Goal: Task Accomplishment & Management: Complete application form

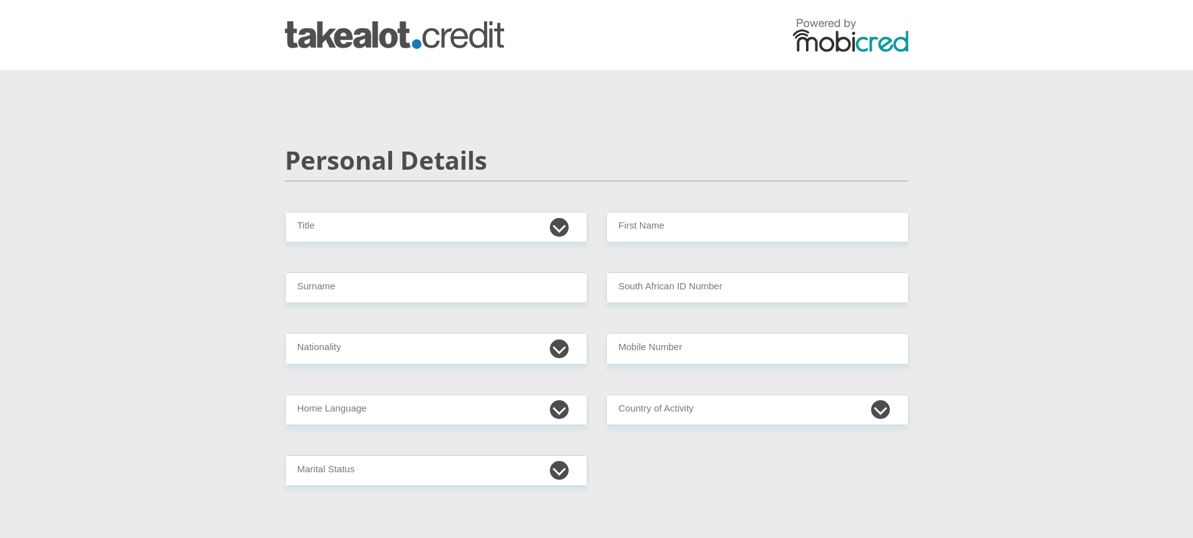
select select "Mr"
click at [285, 212] on select "Mr Ms Mrs Dr Other" at bounding box center [436, 227] width 302 height 31
click at [336, 288] on input "Surname" at bounding box center [436, 287] width 302 height 31
type input "Mavhivha"
type input "Doctor"
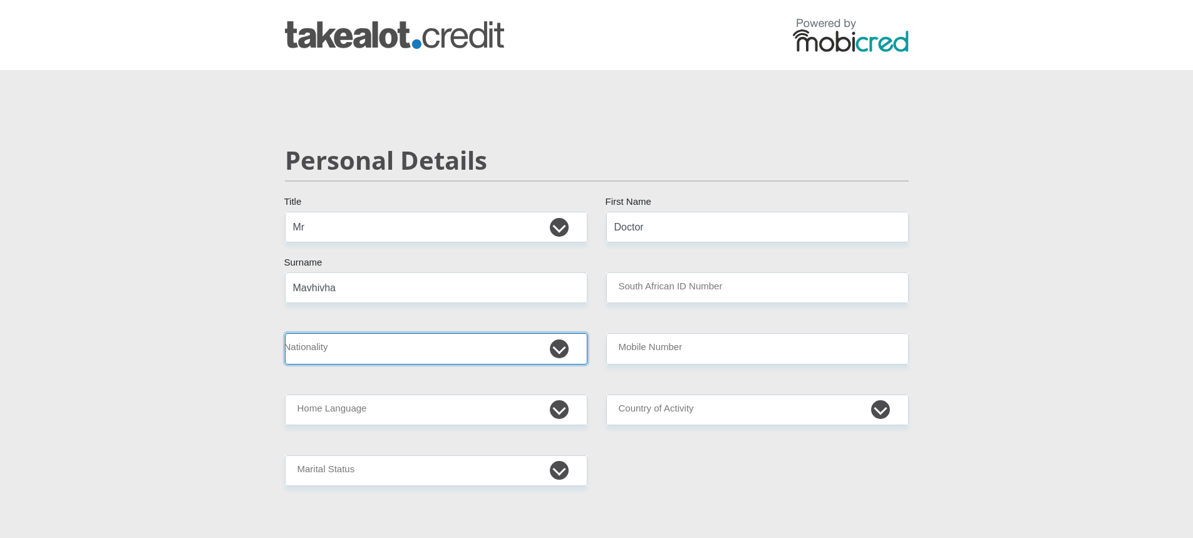
select select "ZAF"
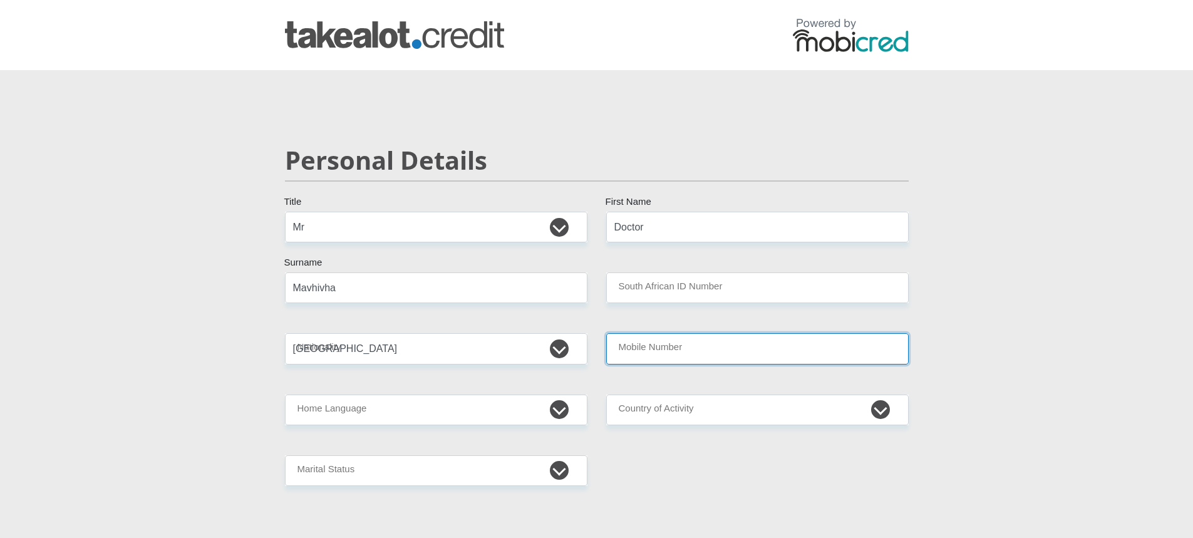
type input "0797882224"
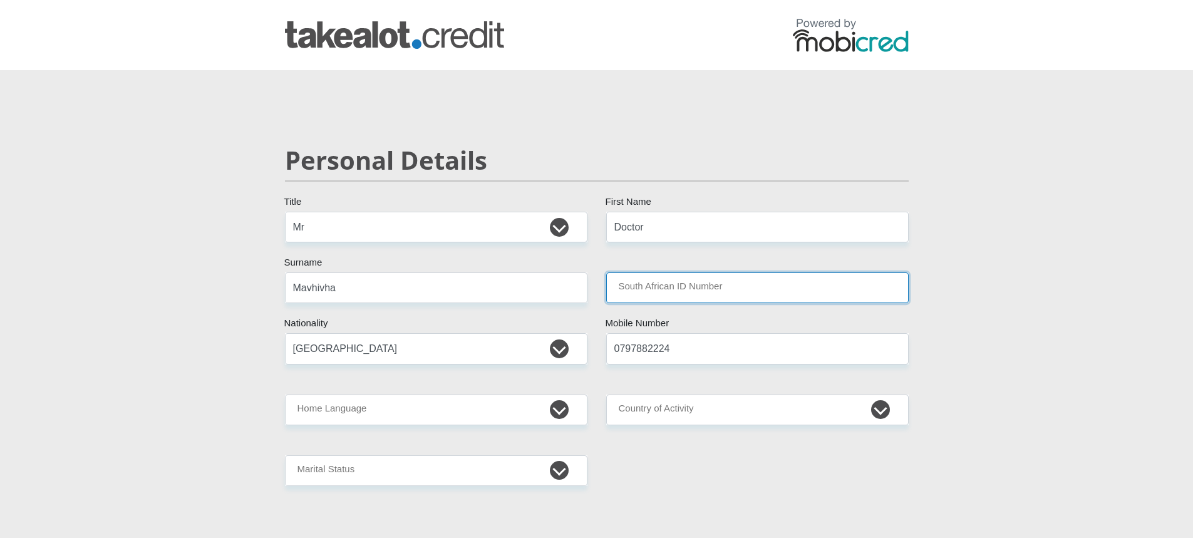
click at [665, 281] on input "South African ID Number" at bounding box center [757, 287] width 302 height 31
type input "8812115924086"
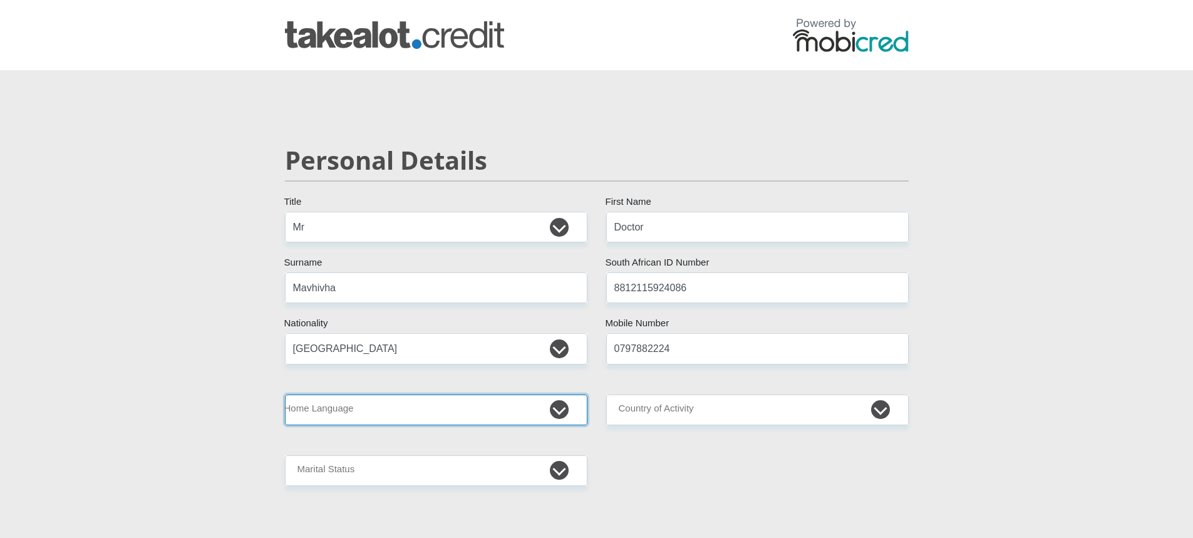
click at [382, 410] on select "Afrikaans English Sepedi South Ndebele Southern Sotho Swati Tsonga Tswana Venda…" at bounding box center [436, 409] width 302 height 31
select select "ven"
click at [285, 394] on select "Afrikaans English Sepedi South Ndebele Southern Sotho Swati Tsonga Tswana Venda…" at bounding box center [436, 409] width 302 height 31
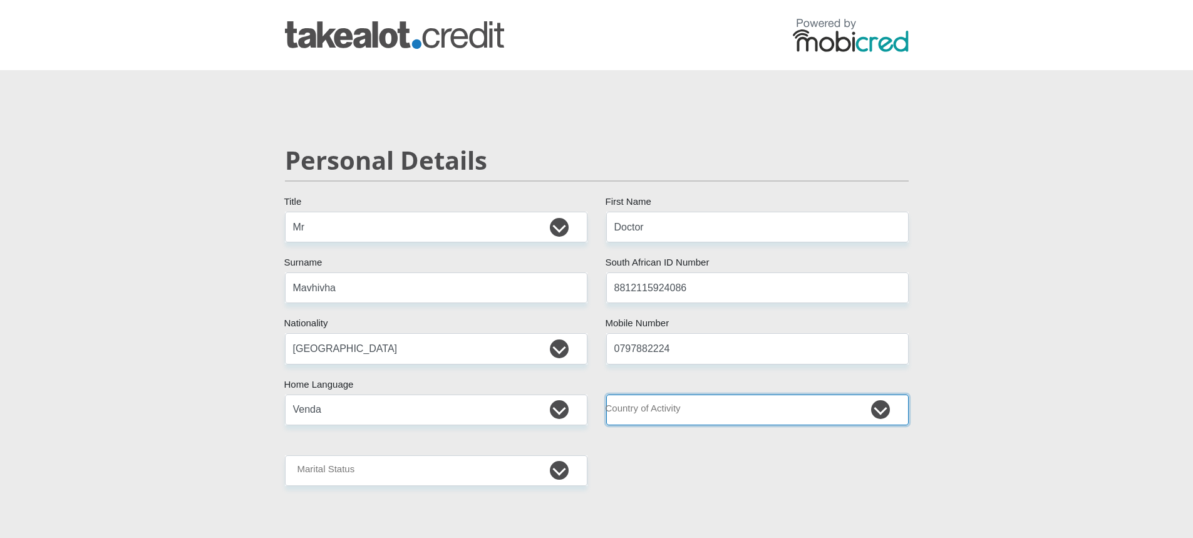
click at [704, 414] on select "South Africa Afghanistan Aland Islands Albania Algeria America Samoa American V…" at bounding box center [757, 409] width 302 height 31
select select "ZAF"
click at [606, 394] on select "South Africa Afghanistan Aland Islands Albania Algeria America Samoa American V…" at bounding box center [757, 409] width 302 height 31
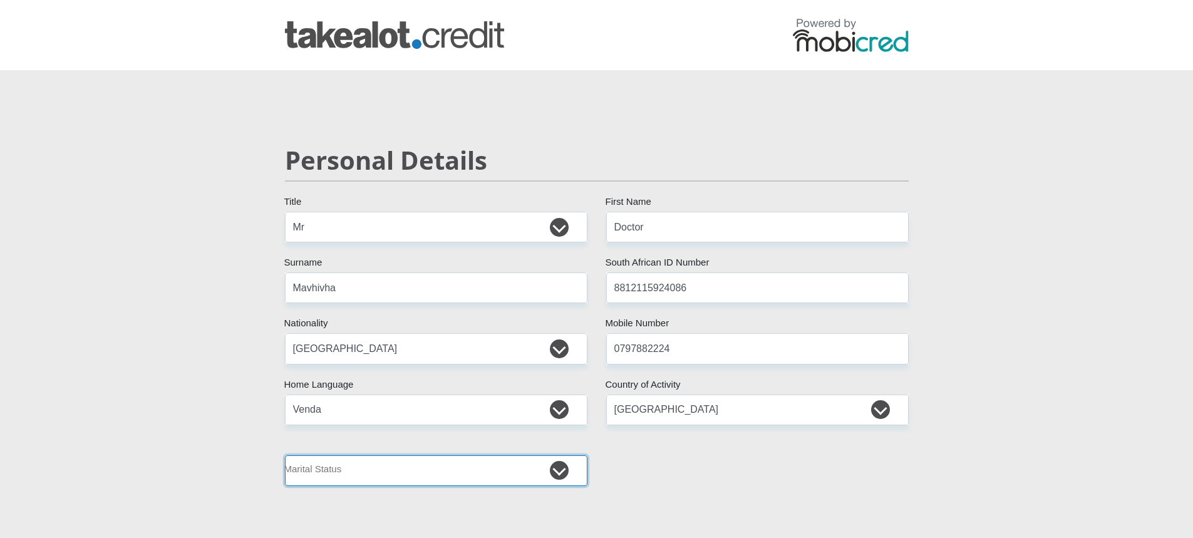
click at [448, 469] on select "Married ANC Single Divorced Widowed Married COP or Customary Law" at bounding box center [436, 470] width 302 height 31
select select "2"
click at [285, 455] on select "Married ANC Single Divorced Widowed Married COP or Customary Law" at bounding box center [436, 470] width 302 height 31
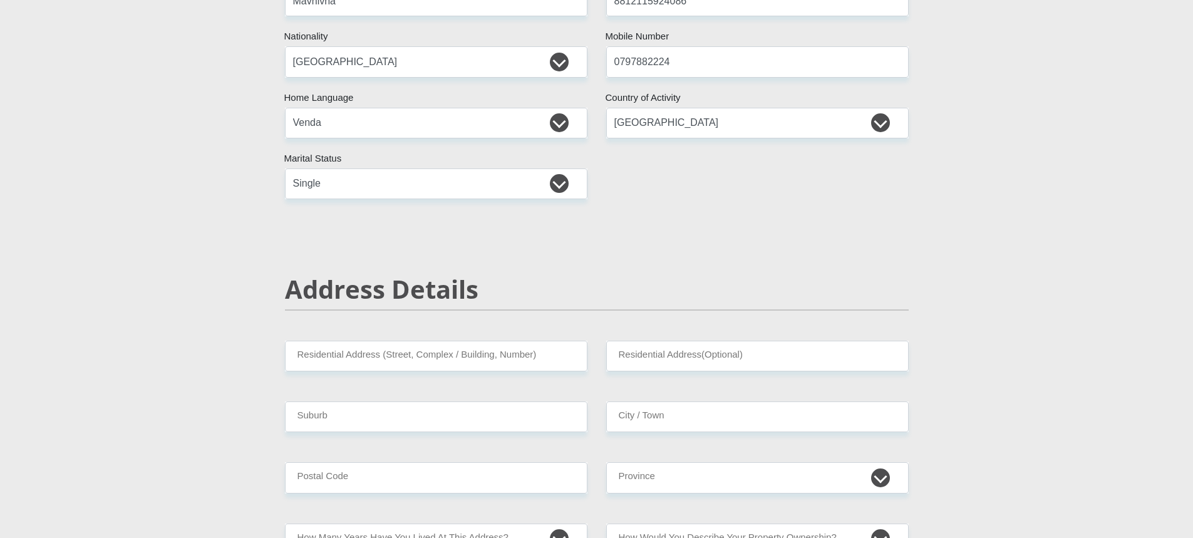
scroll to position [313, 0]
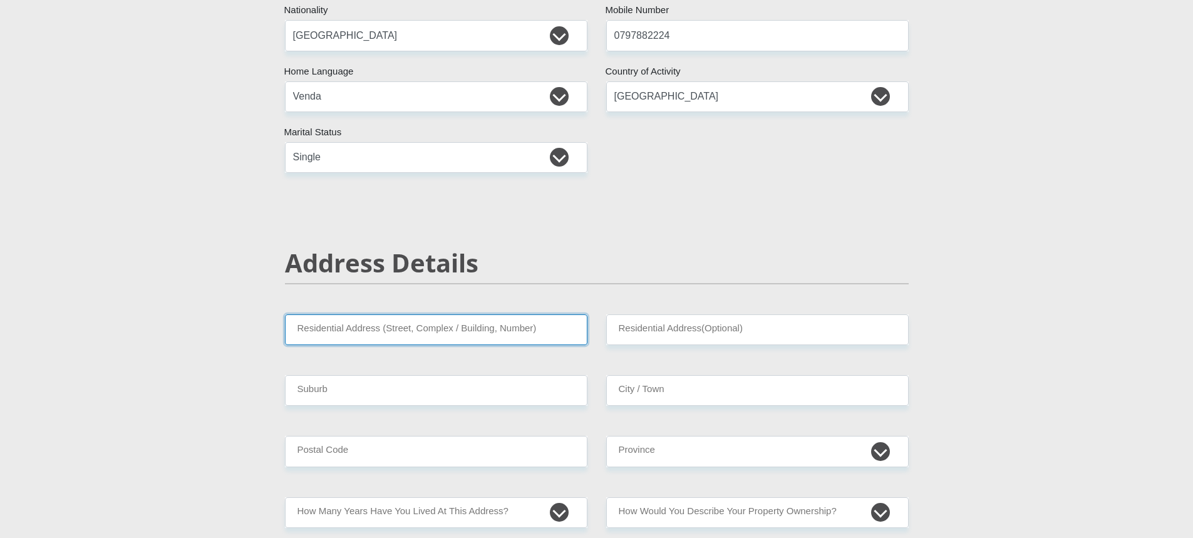
click at [462, 335] on input "Residential Address (Street, Complex / Building, Number)" at bounding box center [436, 329] width 302 height 31
type input "The Blyde 727"
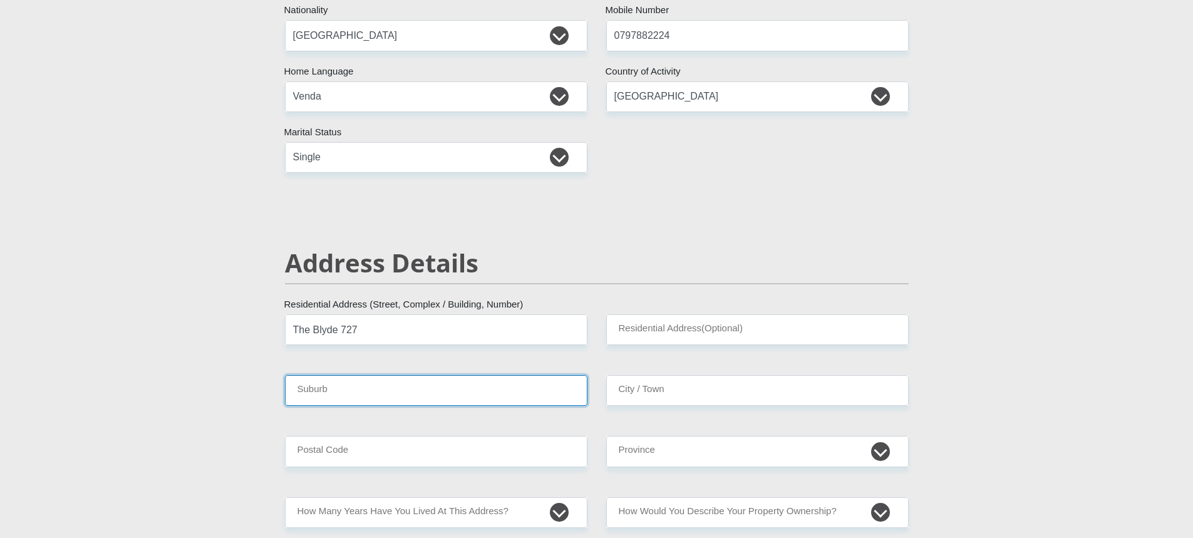
type input "Pretoria"
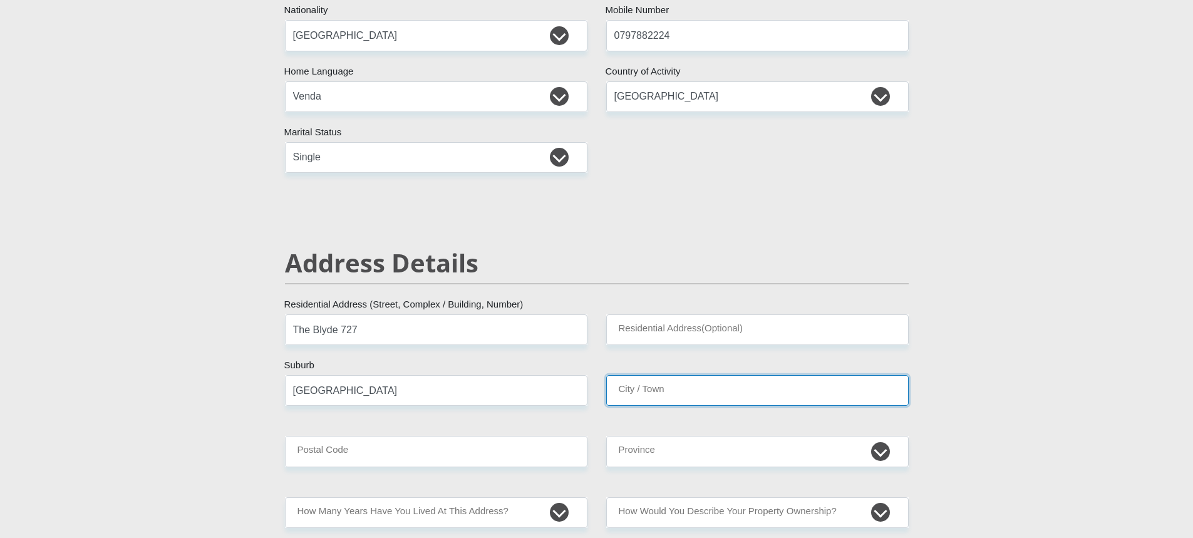
type input "Pretoria"
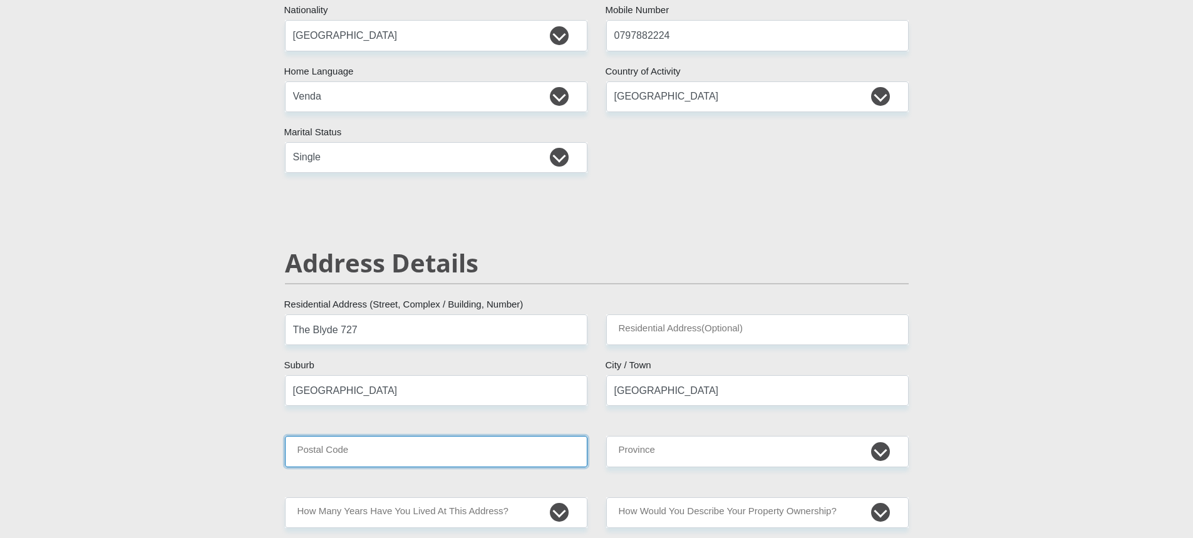
type input "0122"
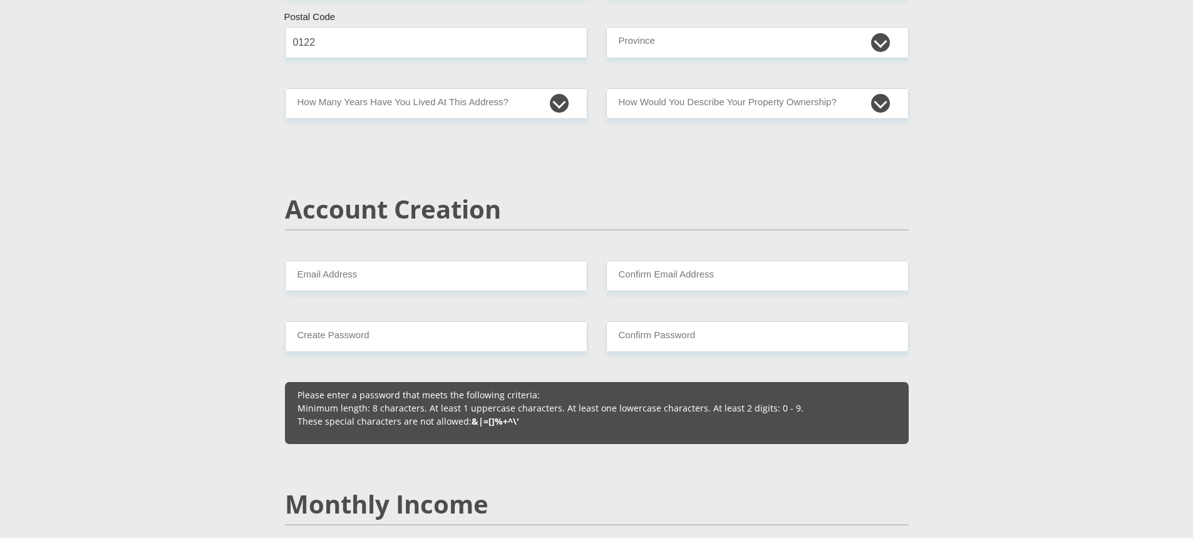
scroll to position [751, 0]
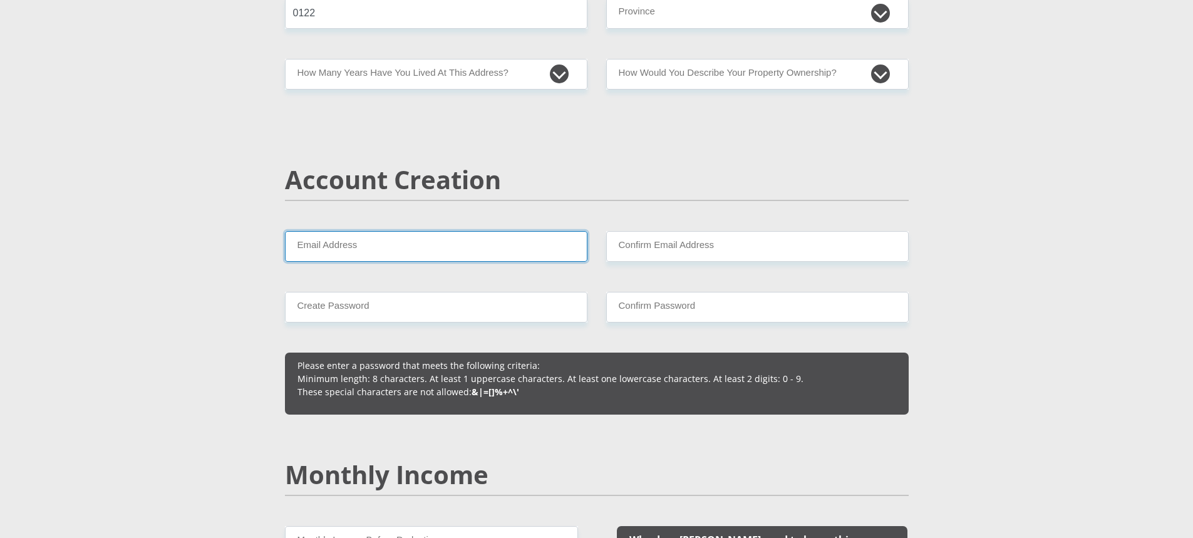
click at [427, 249] on input "Email Address" at bounding box center [436, 246] width 302 height 31
type input "mavhivhanyawe@gmail.com"
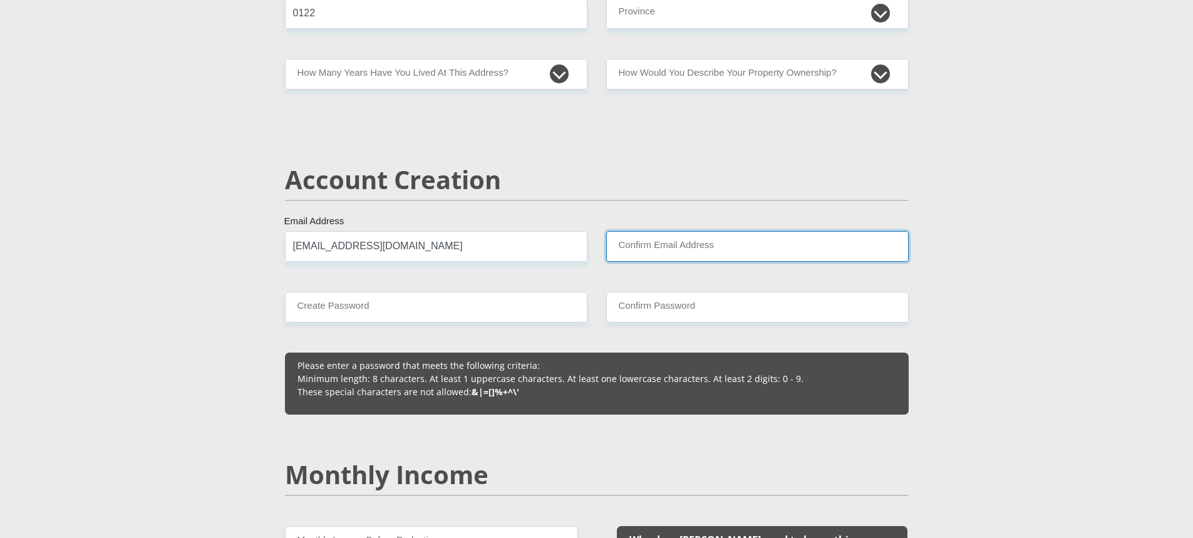
type input "mavhivhanyawe@gmail.com"
type input "0797882224"
type input "Doctor"
type input "Mavhivha"
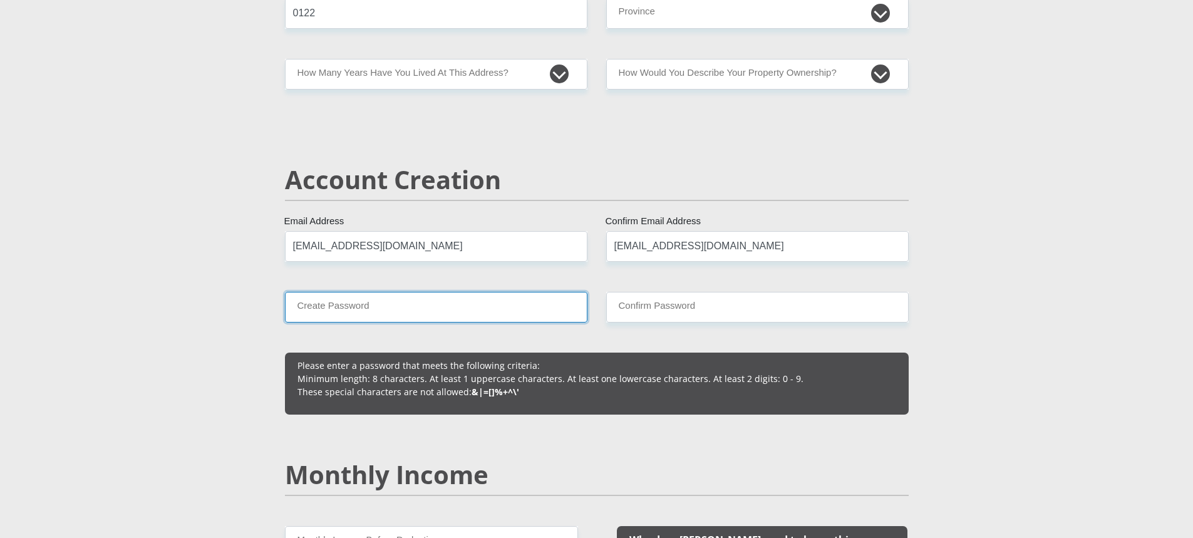
click at [432, 309] on input "Create Password" at bounding box center [436, 307] width 302 height 31
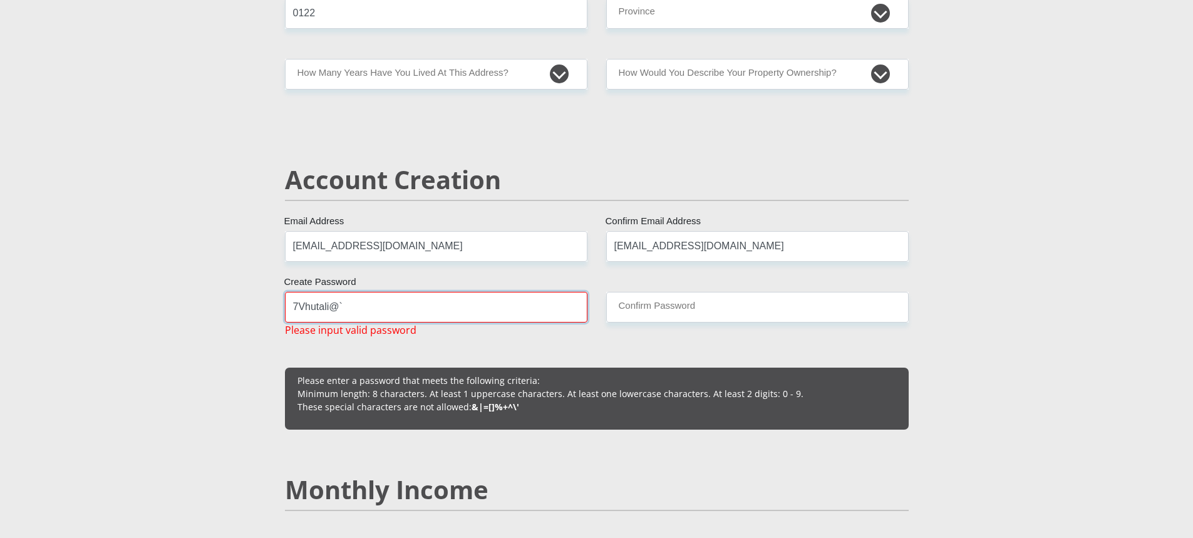
click at [366, 307] on input "7Vhutali@`" at bounding box center [436, 307] width 302 height 31
click at [654, 306] on input "Confirm Password" at bounding box center [757, 307] width 302 height 31
click at [427, 307] on input "7Vhutali@" at bounding box center [436, 307] width 302 height 31
type input "7"
click at [744, 316] on input "Confirm Password" at bounding box center [757, 307] width 302 height 31
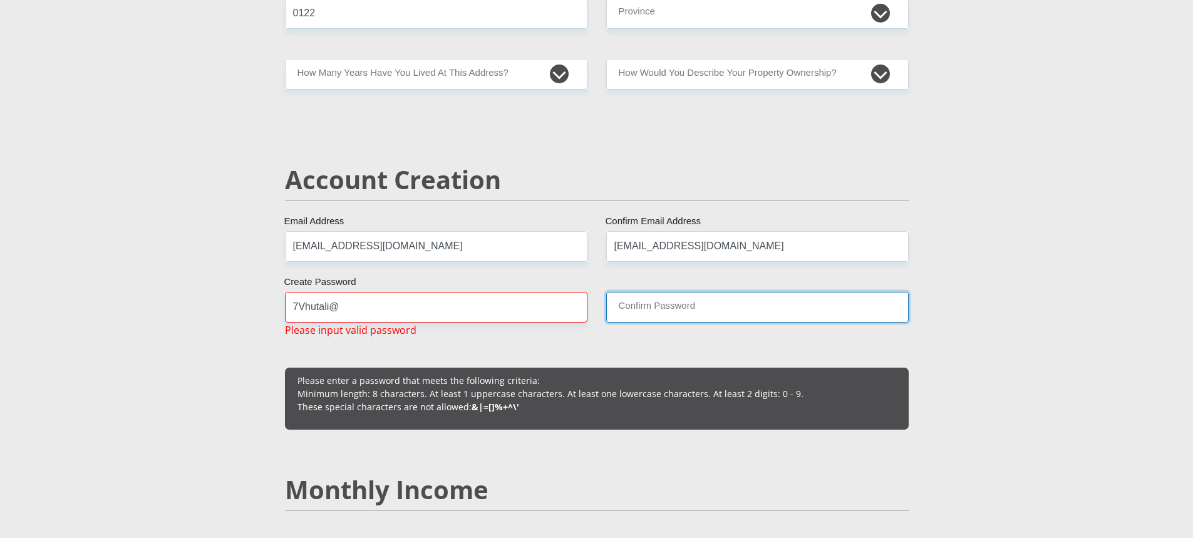
click at [672, 314] on input "Confirm Password" at bounding box center [757, 307] width 302 height 31
click at [671, 314] on input "Confirm Password" at bounding box center [757, 307] width 302 height 31
click at [497, 299] on input "7Vhutali@" at bounding box center [436, 307] width 302 height 31
type input "7Vhutali"
click at [676, 304] on input "Confirm Password" at bounding box center [757, 307] width 302 height 31
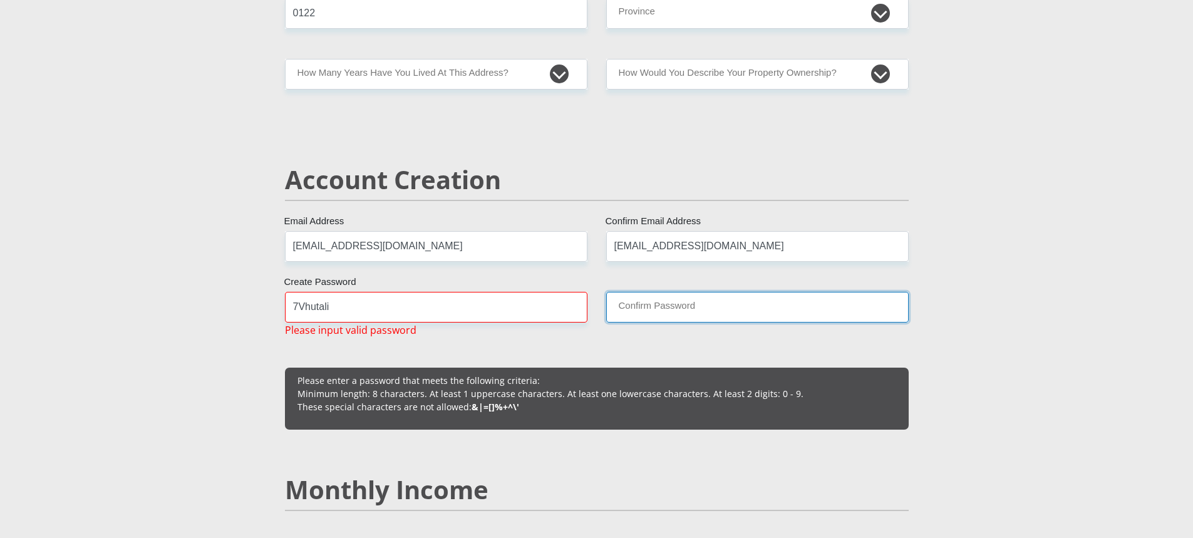
click at [676, 304] on input "Confirm Password" at bounding box center [757, 307] width 302 height 31
drag, startPoint x: 455, startPoint y: 307, endPoint x: 223, endPoint y: 304, distance: 232.3
click at [656, 307] on input "Confirm Password" at bounding box center [757, 307] width 302 height 31
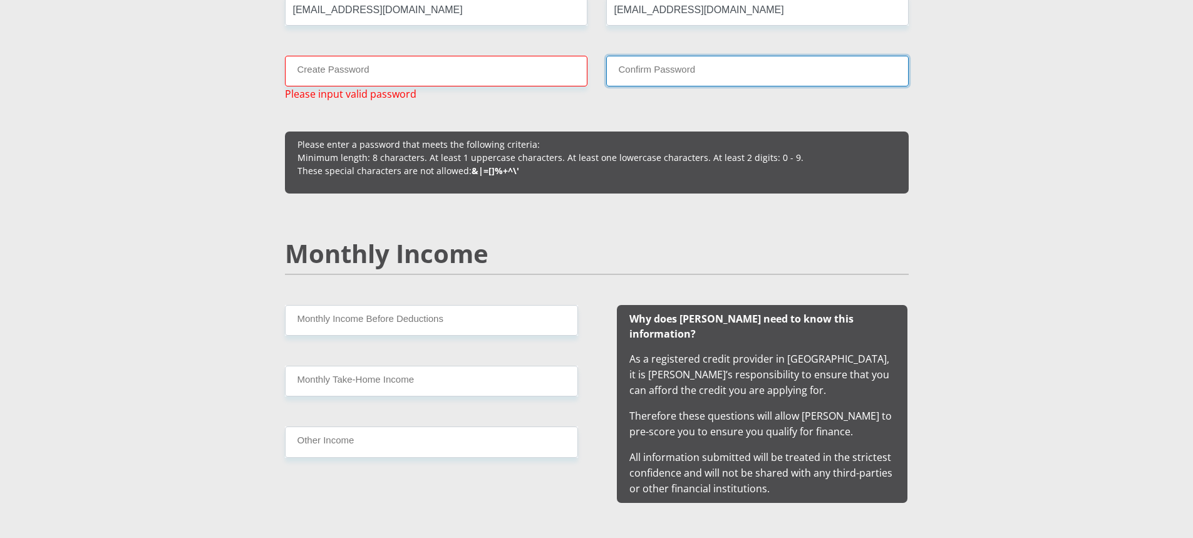
scroll to position [1002, 0]
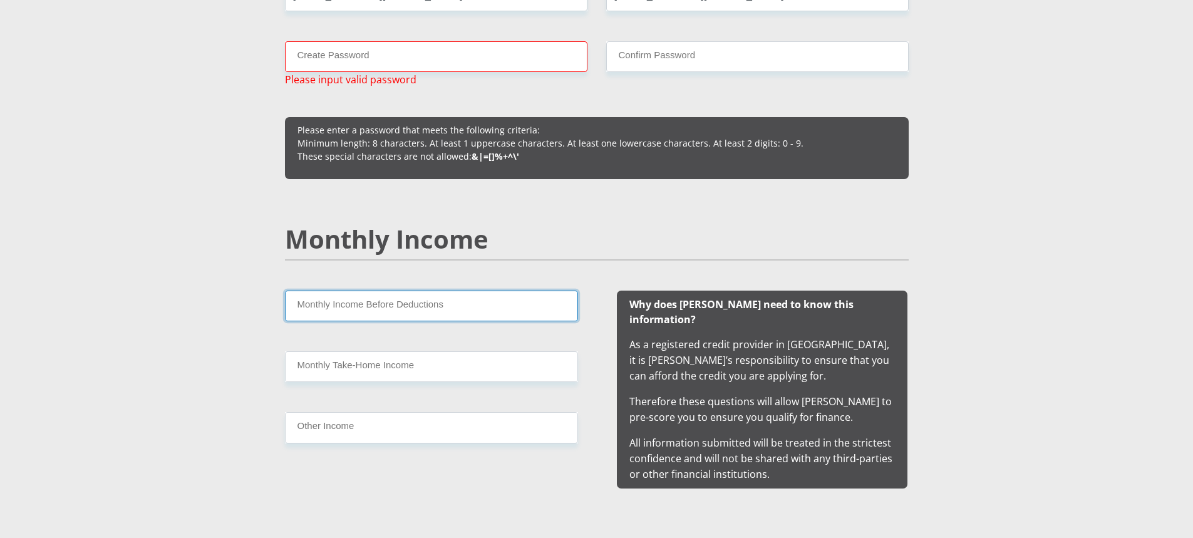
click at [374, 301] on input "Monthly Income Before Deductions" at bounding box center [431, 306] width 293 height 31
type input "41000"
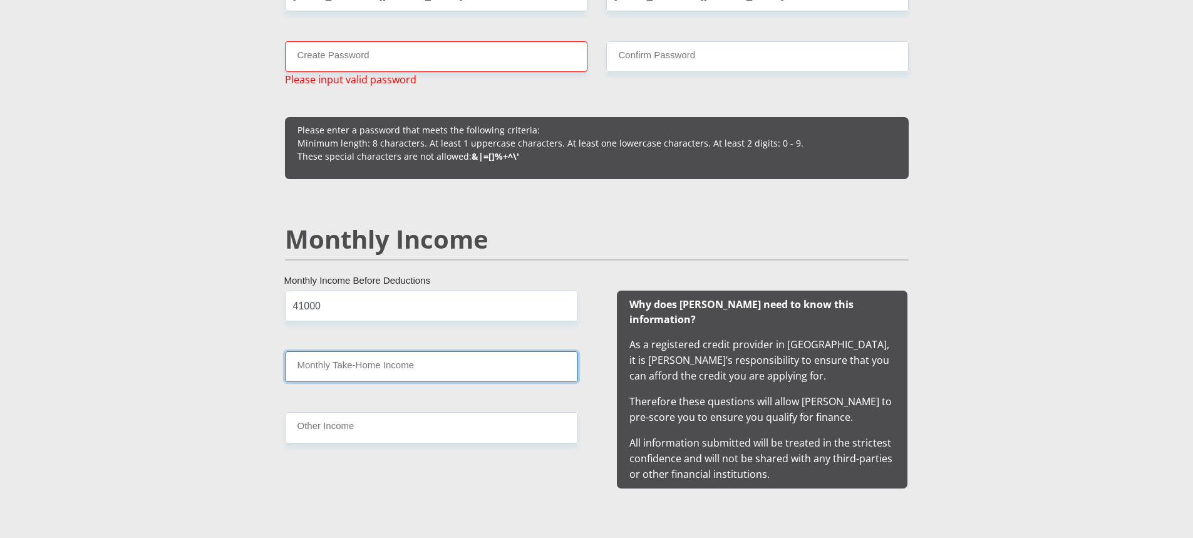
click at [392, 373] on input "Monthly Take-Home Income" at bounding box center [431, 366] width 293 height 31
type input "29000"
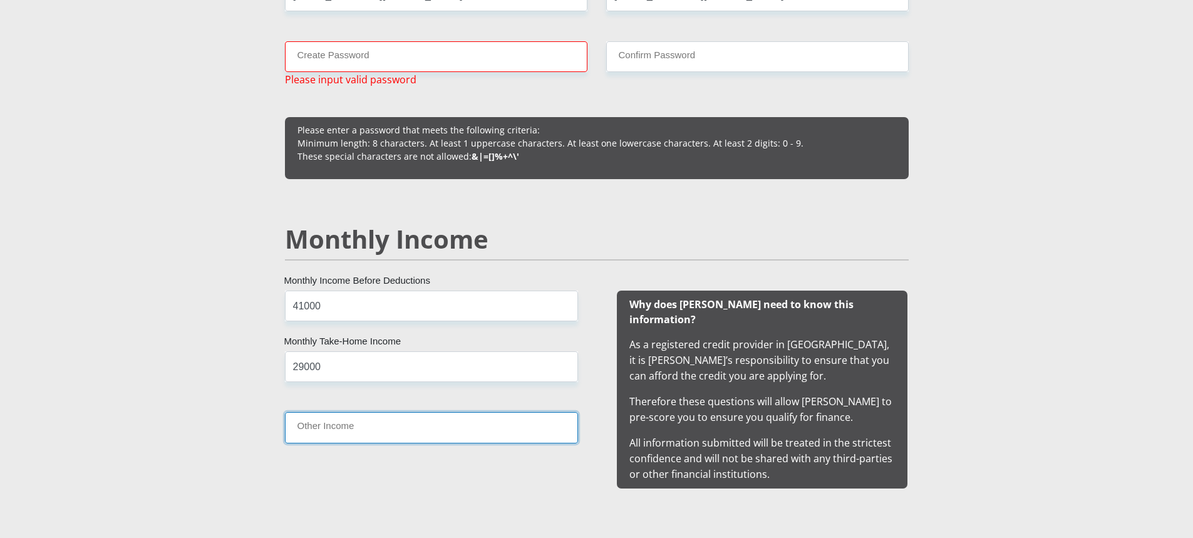
click at [364, 431] on input "Other Income" at bounding box center [431, 427] width 293 height 31
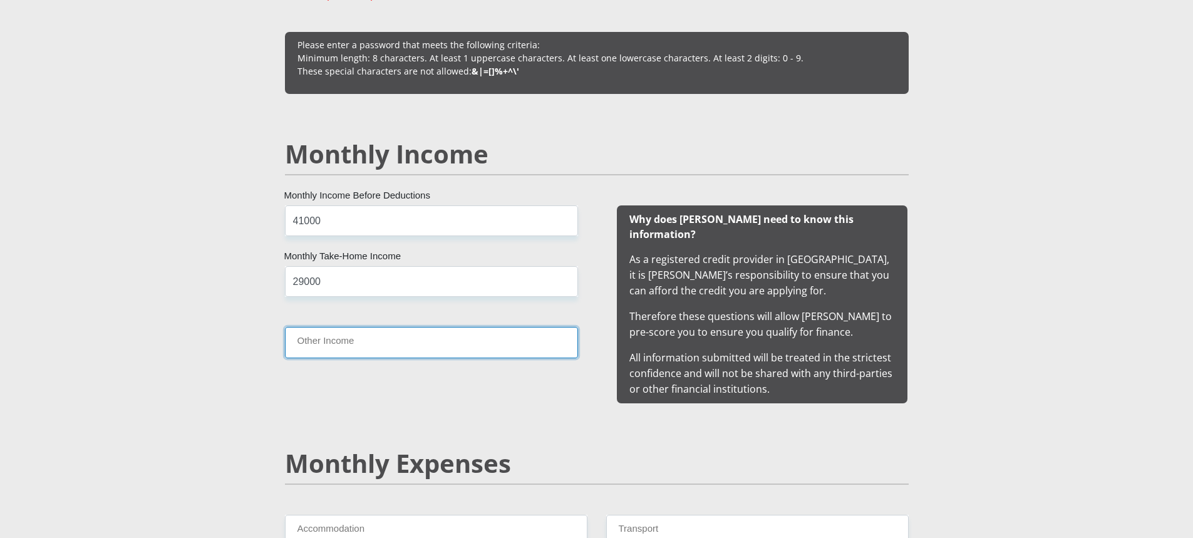
scroll to position [1064, 0]
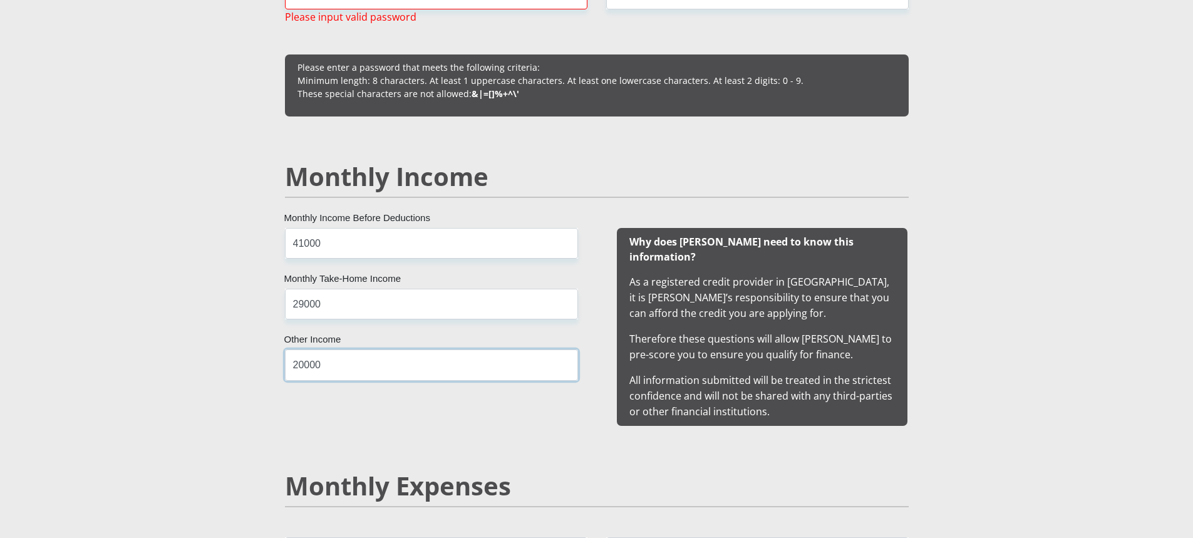
type input "20000"
click at [674, 246] on b "Why does Mobicred need to know this information?" at bounding box center [741, 249] width 224 height 29
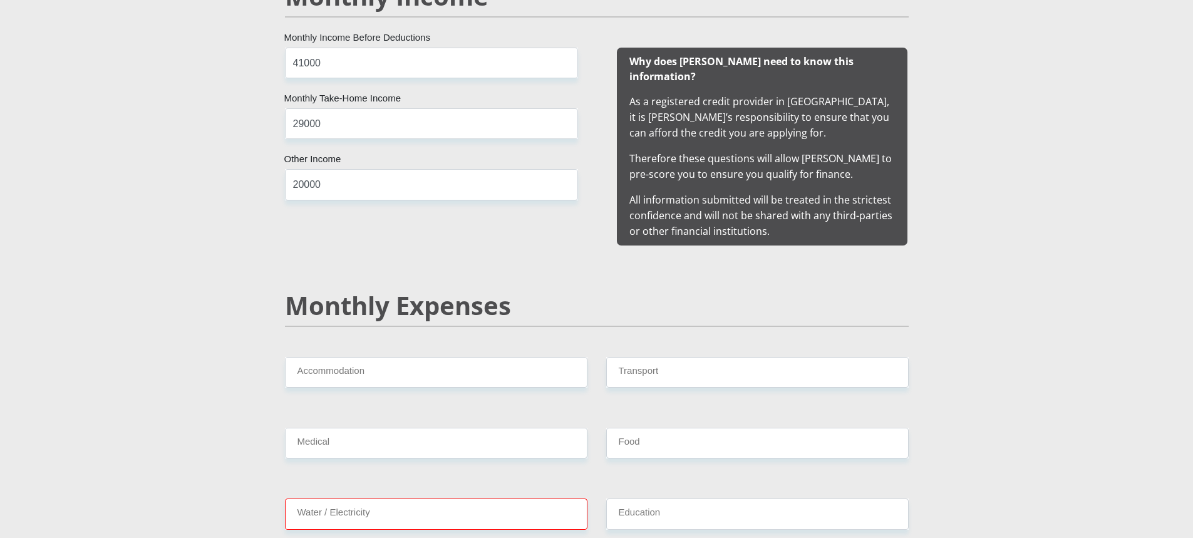
scroll to position [1315, 0]
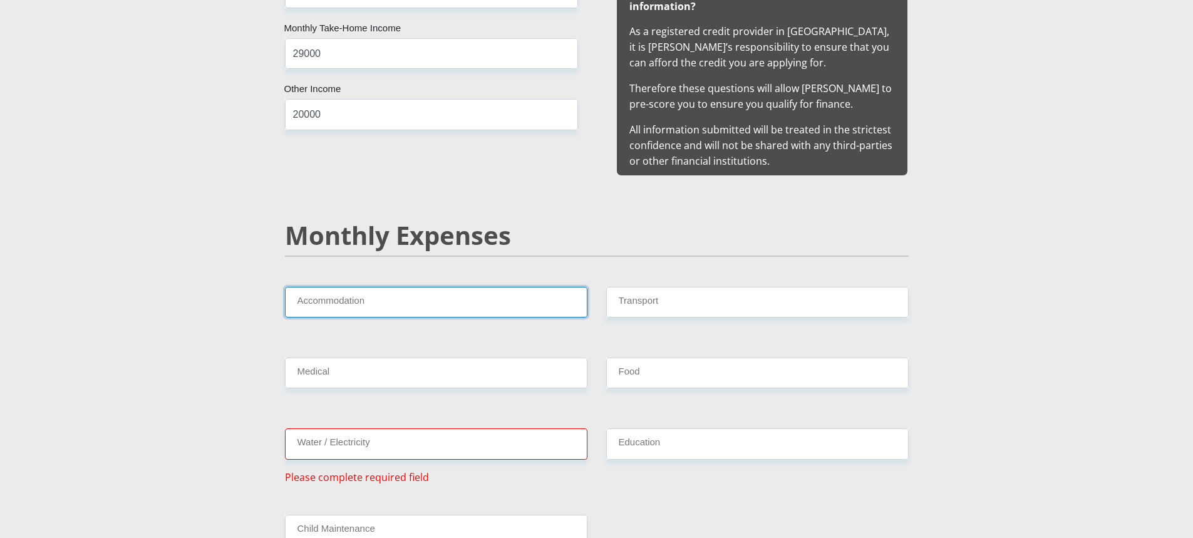
click at [453, 287] on input "Accommodation" at bounding box center [436, 302] width 302 height 31
type input "12000"
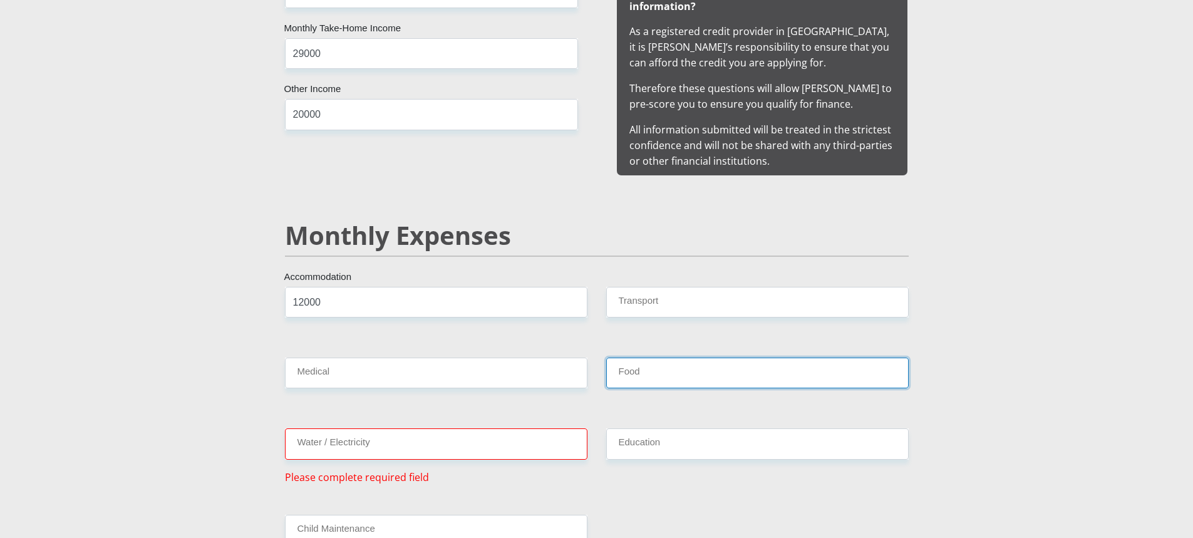
click at [634, 359] on input "Food" at bounding box center [757, 373] width 302 height 31
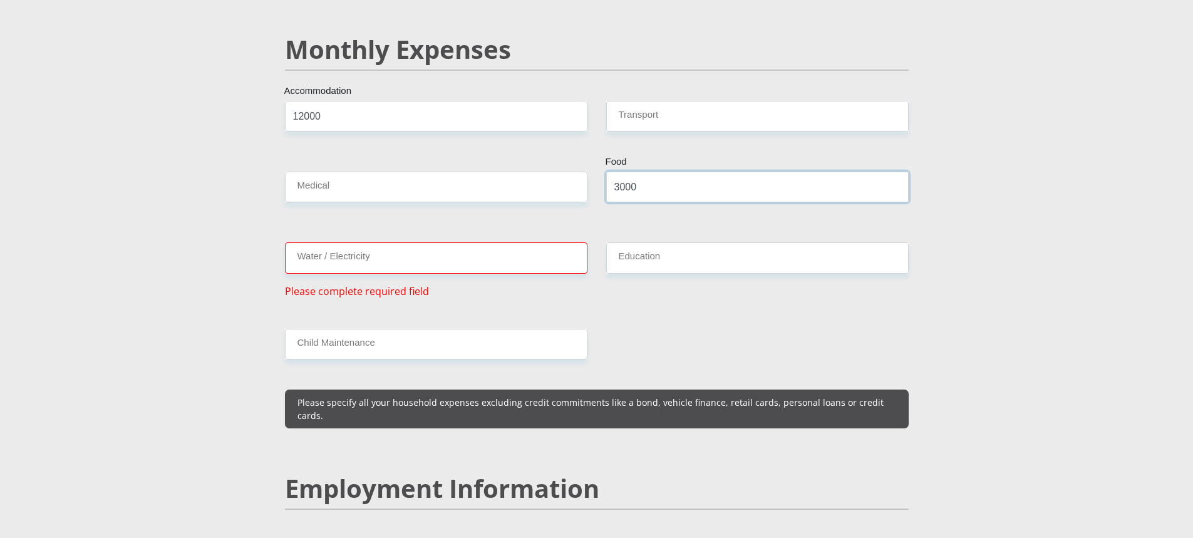
scroll to position [1503, 0]
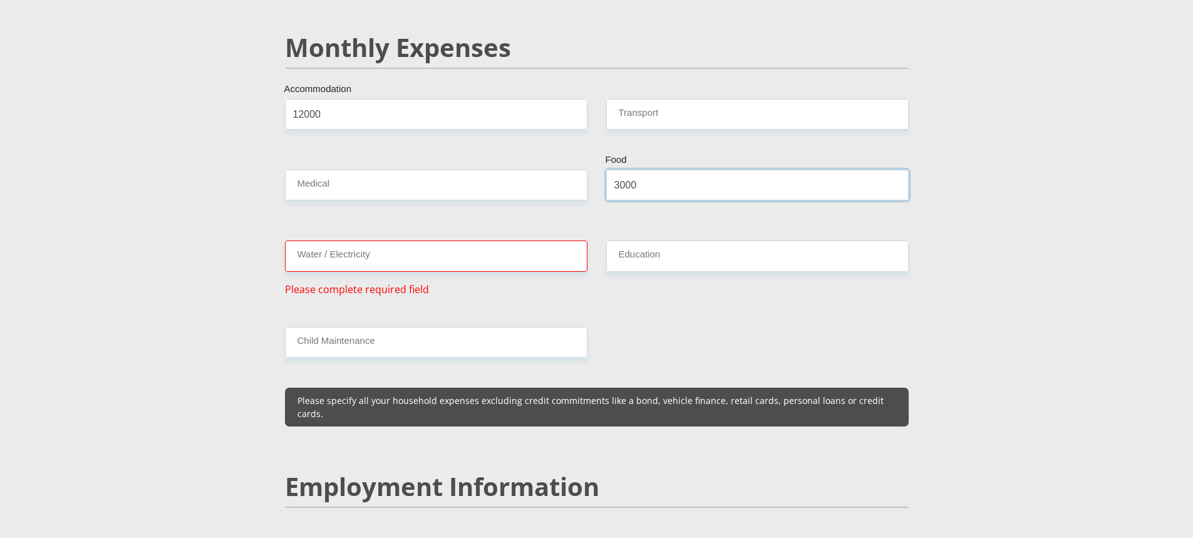
type input "3000"
click at [503, 242] on input "Water / Electricity" at bounding box center [436, 255] width 302 height 31
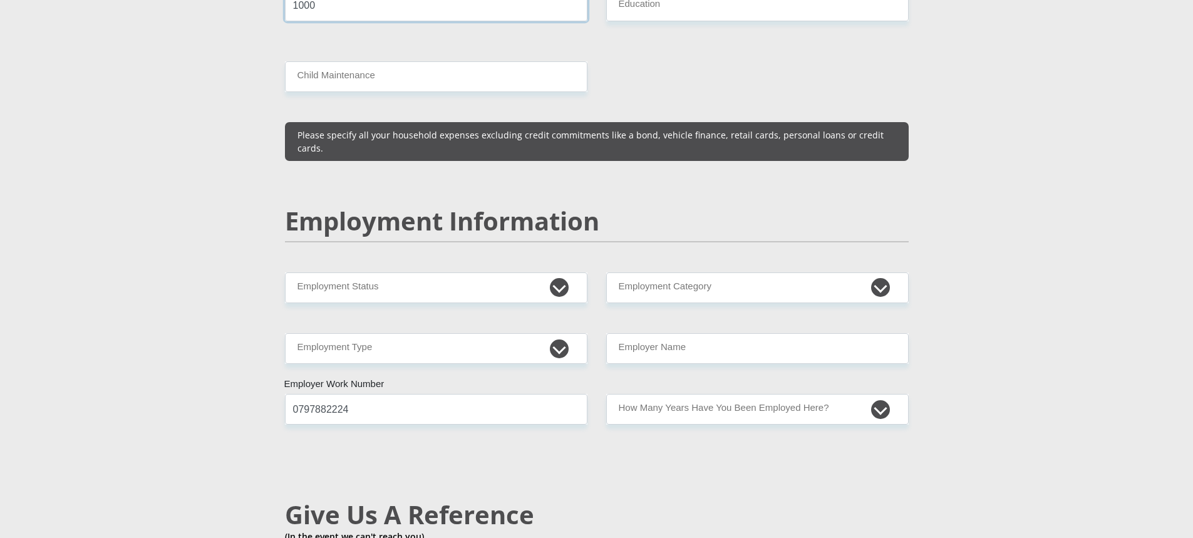
scroll to position [1816, 0]
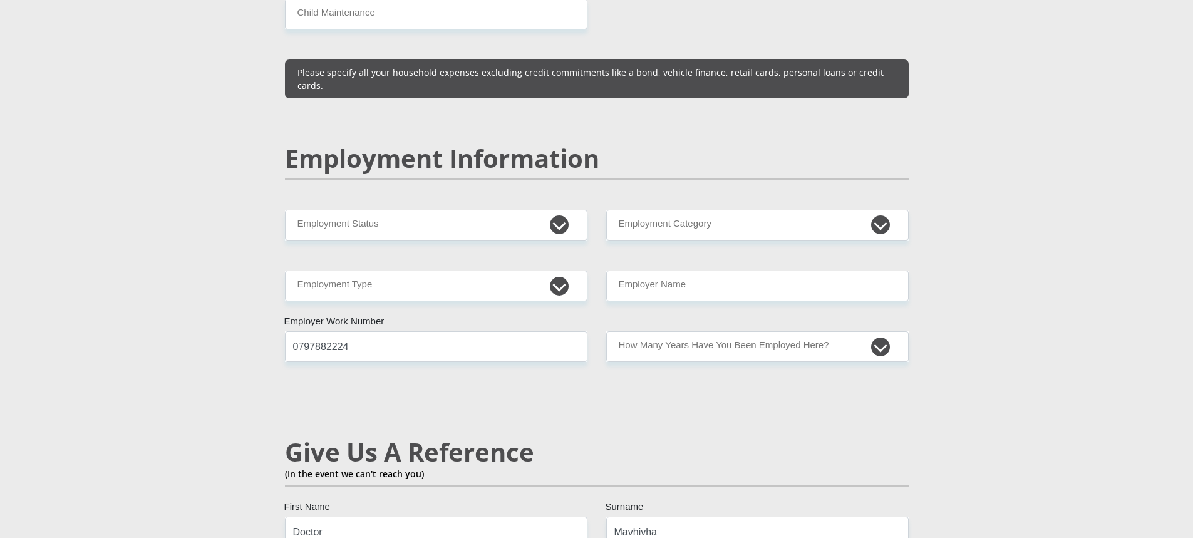
type input "1000"
click at [561, 210] on select "Permanent/Full-time Part-time/Casual Contract Worker Self-Employed Housewife Re…" at bounding box center [436, 225] width 302 height 31
select select "1"
click at [285, 210] on select "Permanent/Full-time Part-time/Casual Contract Worker Self-Employed Housewife Re…" at bounding box center [436, 225] width 302 height 31
click at [444, 270] on select "College/Lecturer Craft Seller Creative Driver Executive Farmer Forces - Non Com…" at bounding box center [436, 285] width 302 height 31
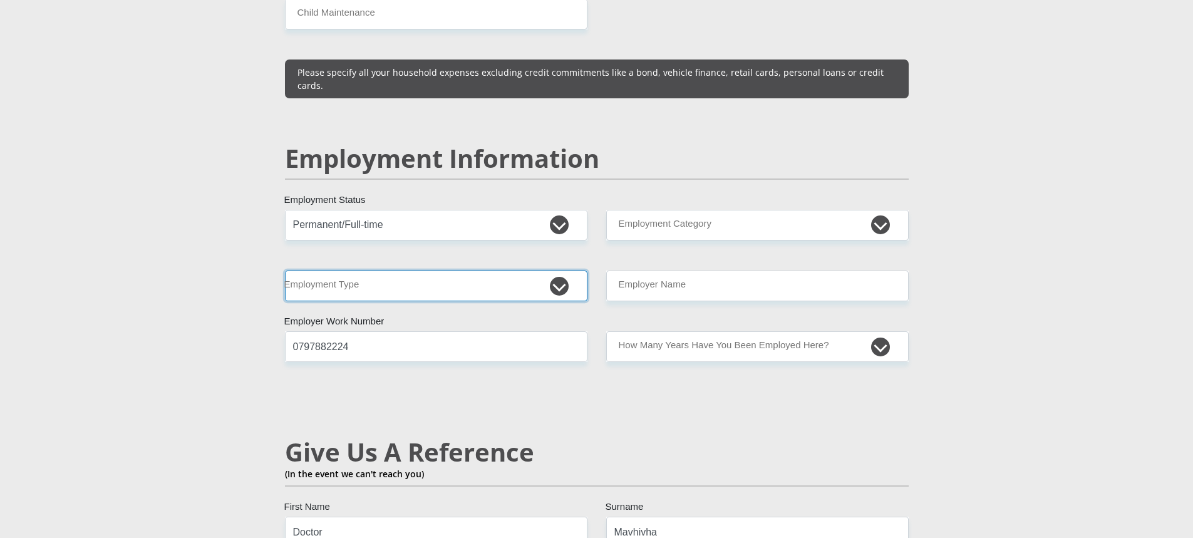
select select "Unknown/Other"
click at [285, 270] on select "College/Lecturer Craft Seller Creative Driver Executive Farmer Forces - Non Com…" at bounding box center [436, 285] width 302 height 31
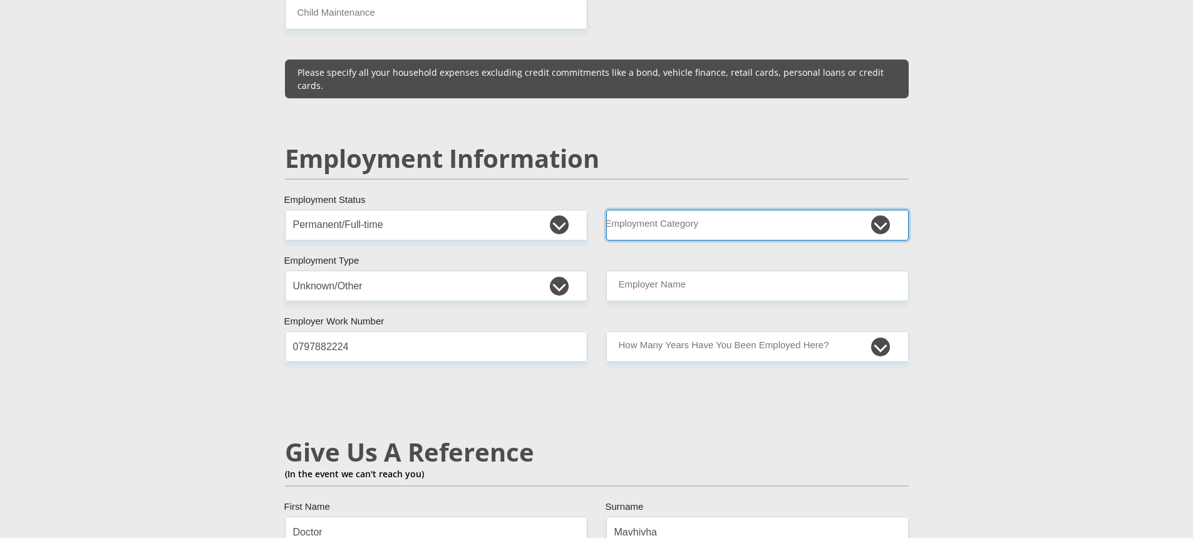
click at [882, 210] on select "AGRICULTURE ALCOHOL & TOBACCO CONSTRUCTION MATERIALS METALLURGY EQUIPMENT FOR R…" at bounding box center [757, 225] width 302 height 31
select select "28"
click at [606, 210] on select "AGRICULTURE ALCOHOL & TOBACCO CONSTRUCTION MATERIALS METALLURGY EQUIPMENT FOR R…" at bounding box center [757, 225] width 302 height 31
click at [667, 210] on select "AGRICULTURE ALCOHOL & TOBACCO CONSTRUCTION MATERIALS METALLURGY EQUIPMENT FOR R…" at bounding box center [757, 225] width 302 height 31
click at [606, 210] on select "AGRICULTURE ALCOHOL & TOBACCO CONSTRUCTION MATERIALS METALLURGY EQUIPMENT FOR R…" at bounding box center [757, 225] width 302 height 31
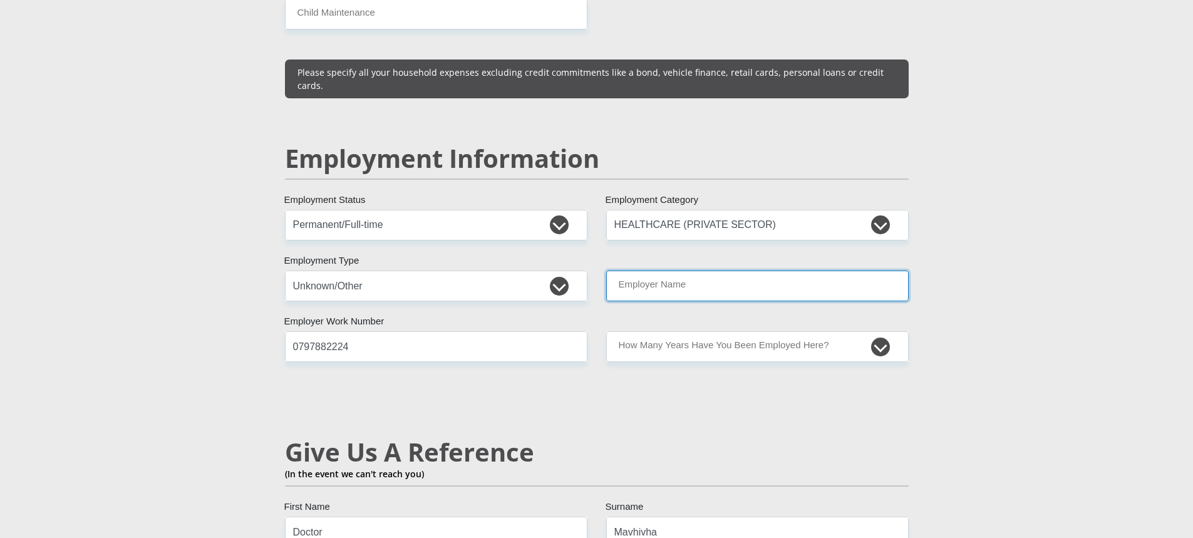
click at [669, 270] on input "Employer Name" at bounding box center [757, 285] width 302 height 31
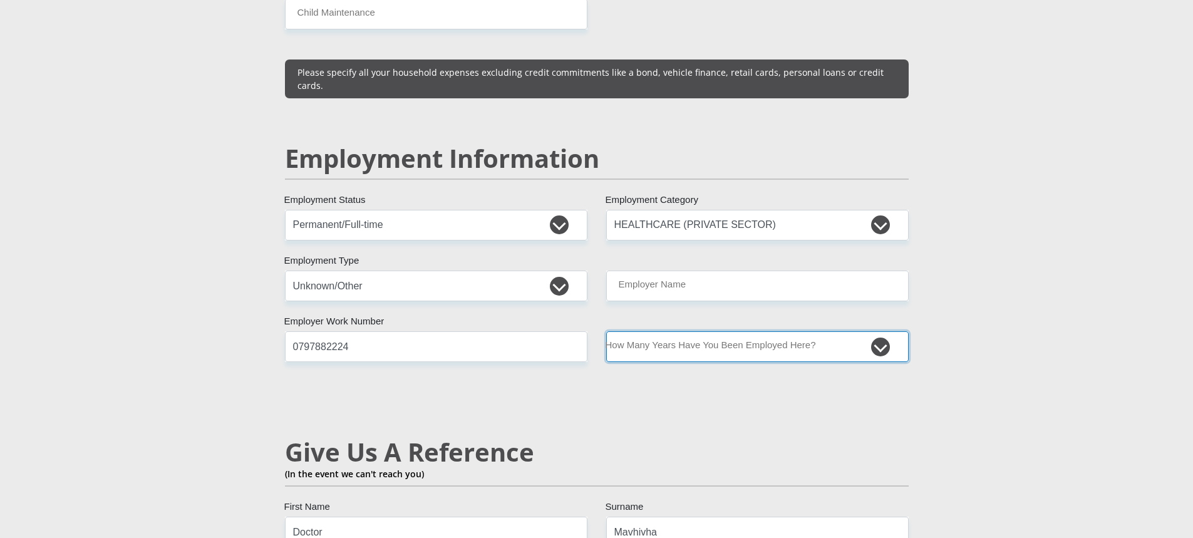
click at [704, 331] on select "less than 1 year 1-3 years 3-5 years 5+ years" at bounding box center [757, 346] width 302 height 31
select select "60"
click at [606, 331] on select "less than 1 year 1-3 years 3-5 years 5+ years" at bounding box center [757, 346] width 302 height 31
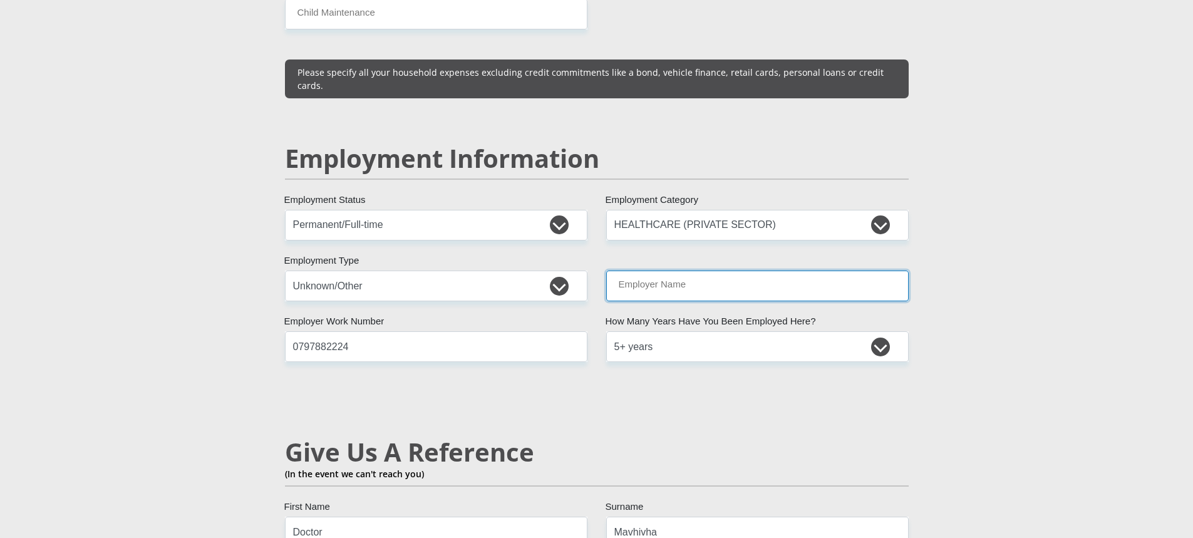
click at [639, 270] on input "Employer Name" at bounding box center [757, 285] width 302 height 31
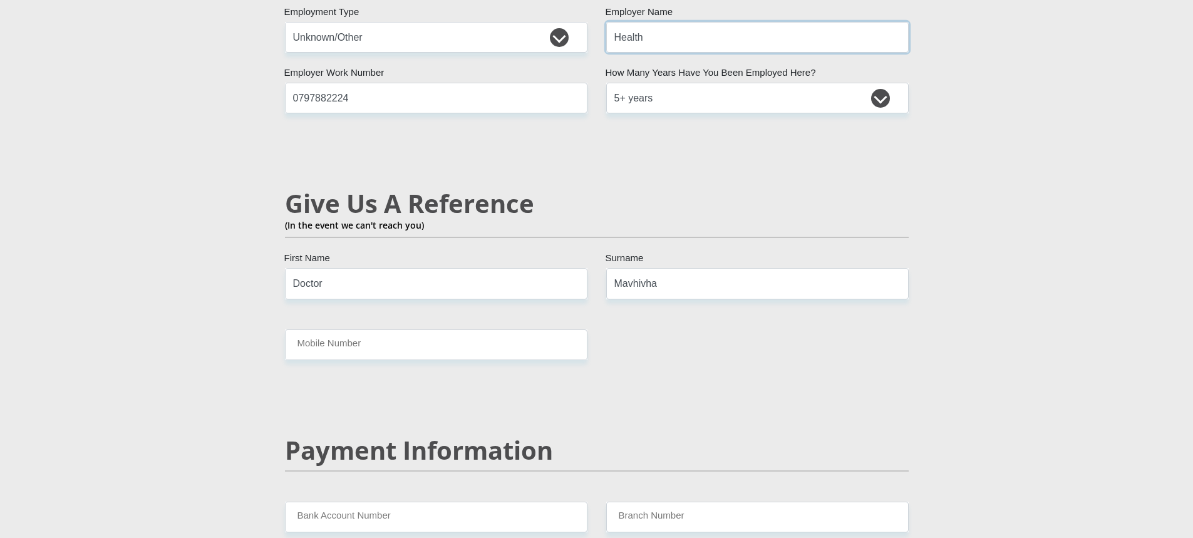
scroll to position [2066, 0]
type input "Health"
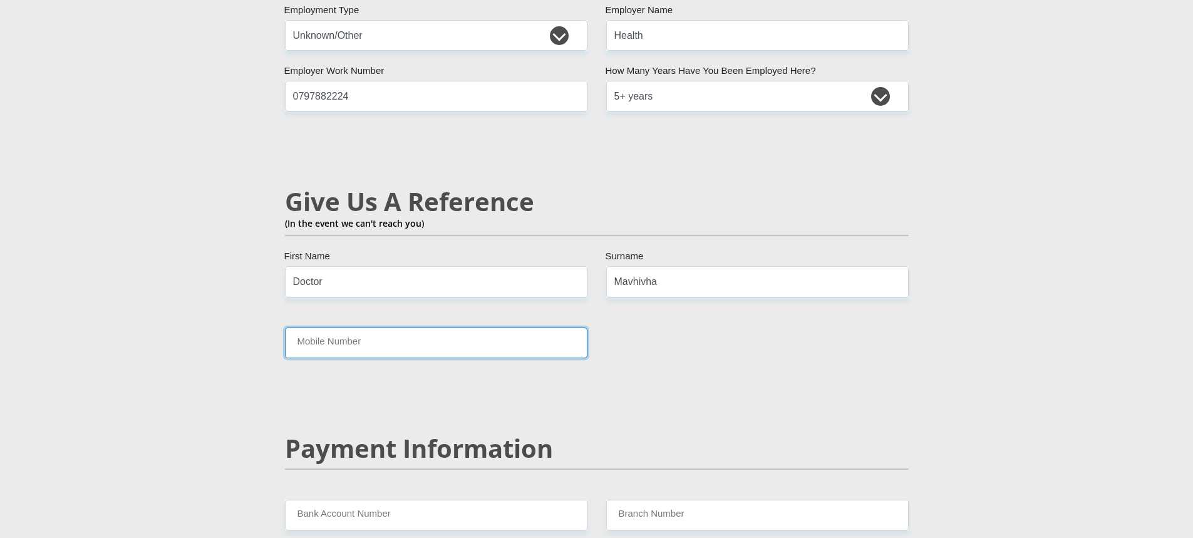
click at [425, 327] on input "Mobile Number" at bounding box center [436, 342] width 302 height 31
type input "0797882224"
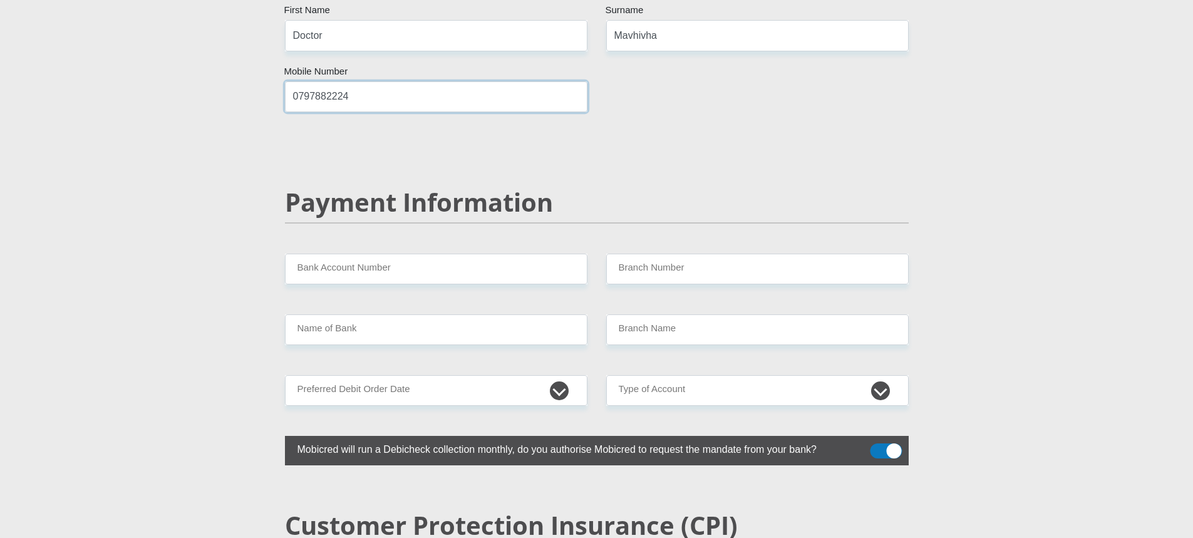
scroll to position [2317, 0]
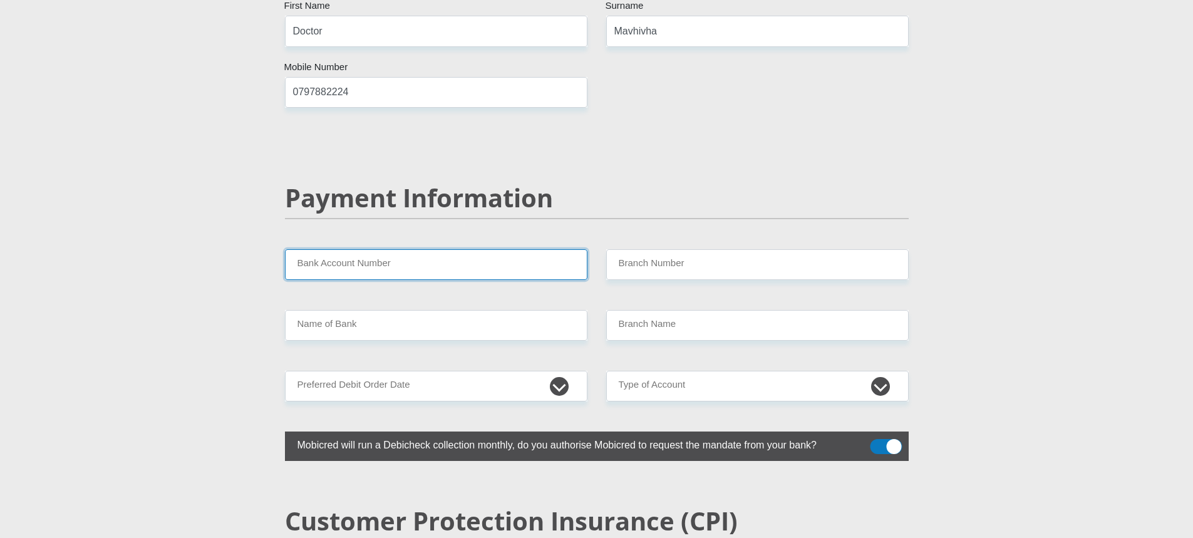
click at [383, 249] on input "Bank Account Number" at bounding box center [436, 264] width 302 height 31
type input "410078638"
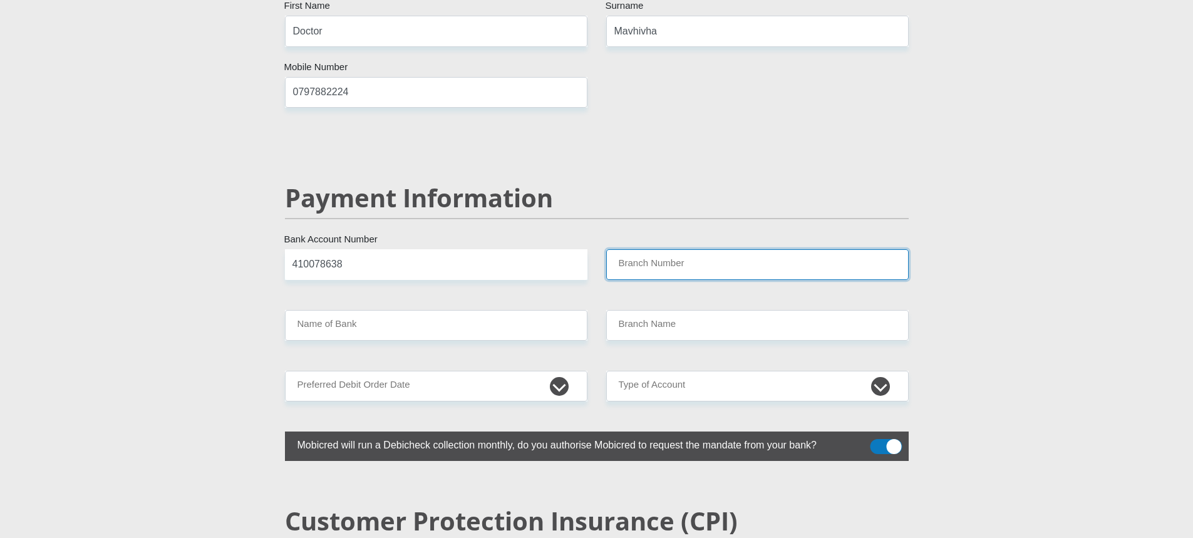
click at [716, 249] on input "Branch Number" at bounding box center [757, 264] width 302 height 31
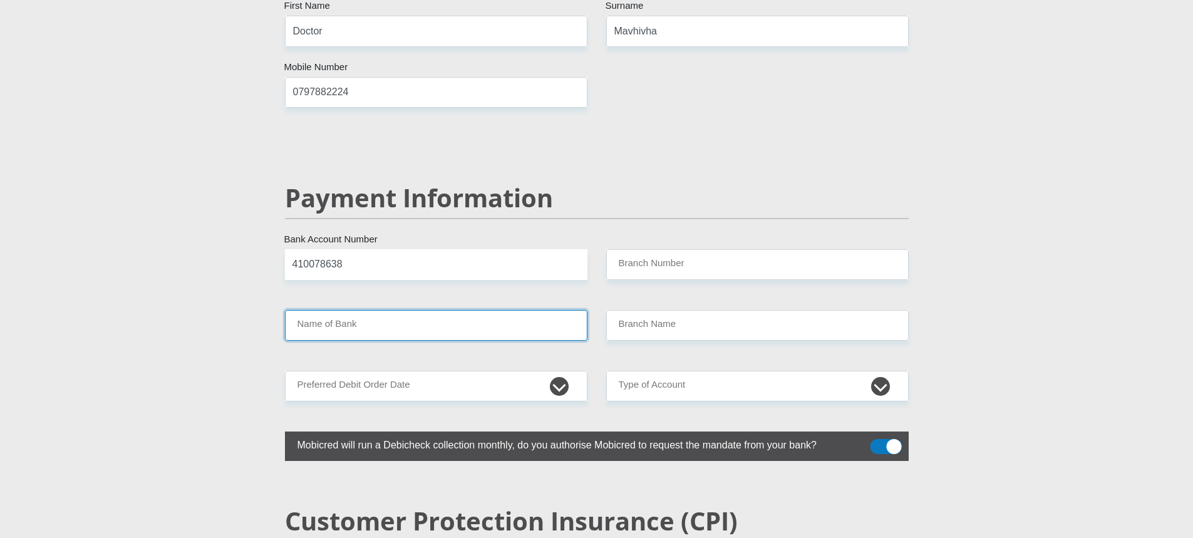
click at [491, 310] on input "Name of Bank" at bounding box center [436, 325] width 302 height 31
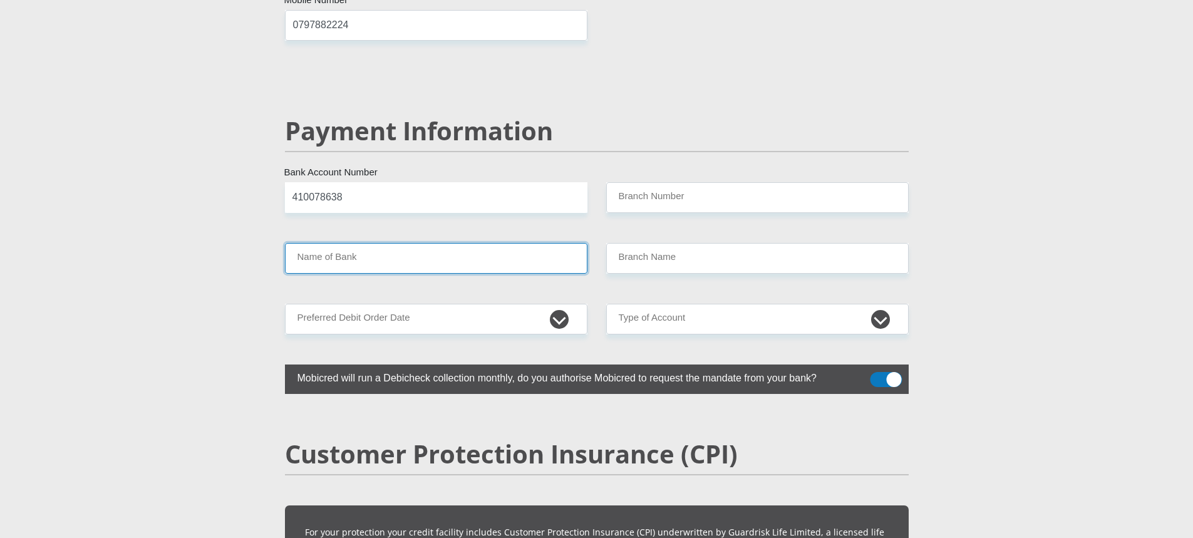
scroll to position [2223, 0]
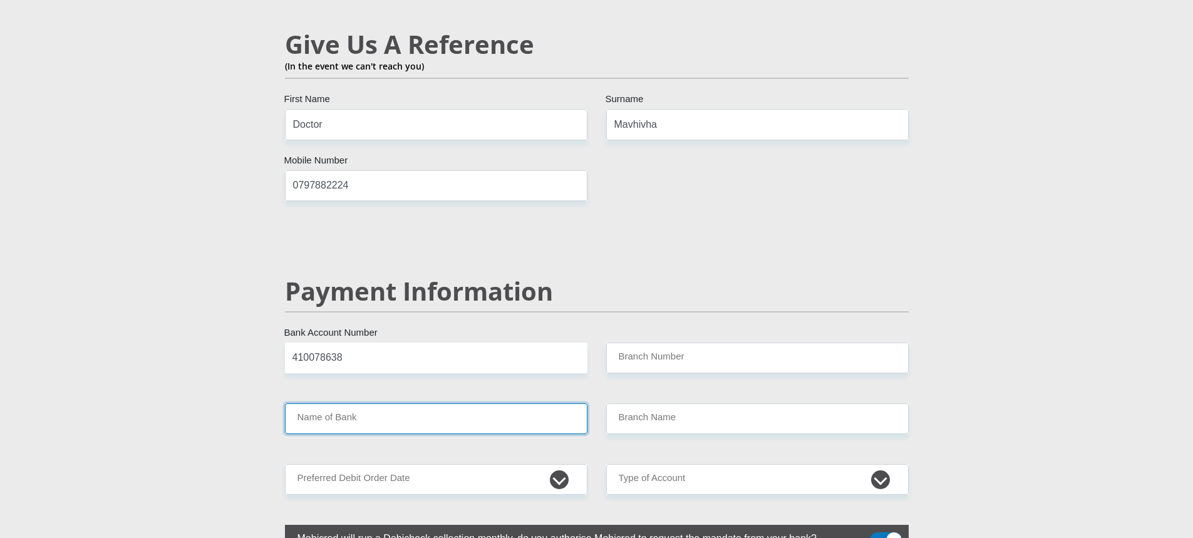
click at [540, 403] on input "Name of Bank" at bounding box center [436, 418] width 302 height 31
click at [582, 403] on input "Name of Bank" at bounding box center [436, 418] width 302 height 31
click at [543, 403] on input "Name of Bank" at bounding box center [436, 418] width 302 height 31
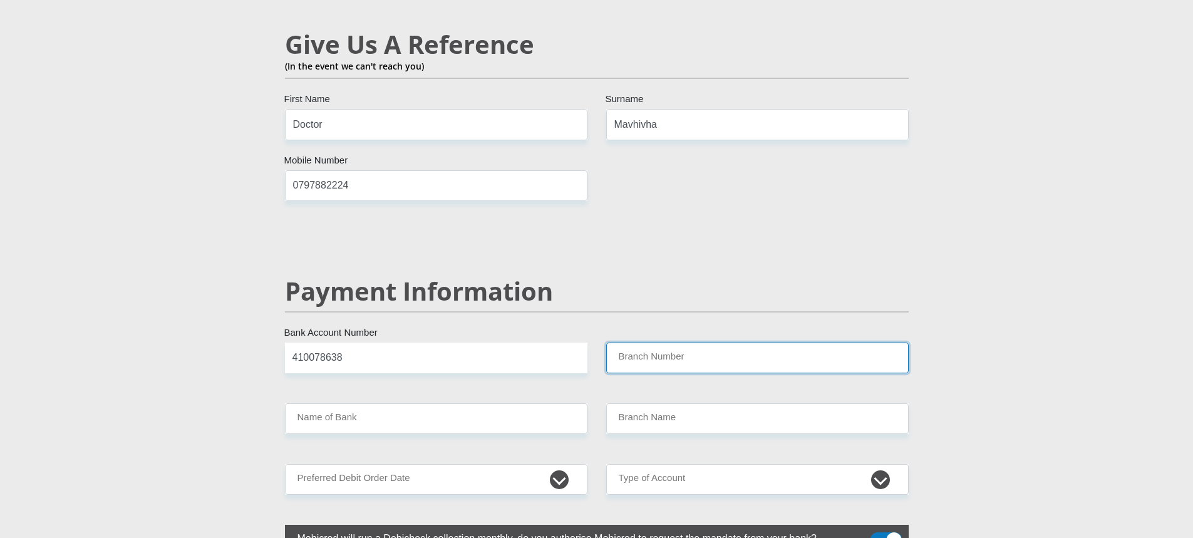
click at [652, 342] on input "Branch Number" at bounding box center [757, 357] width 302 height 31
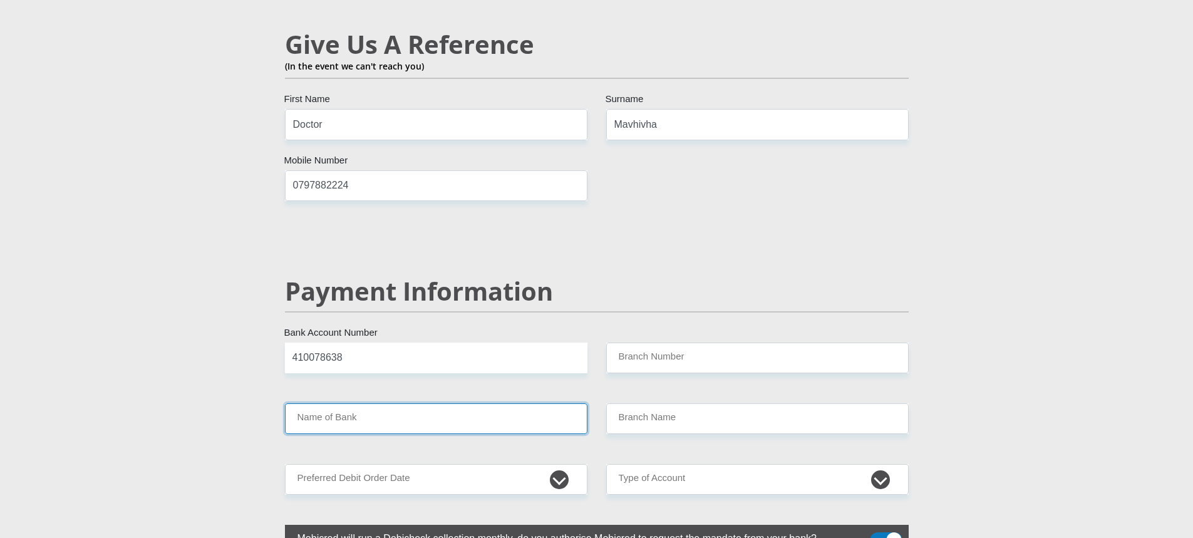
click at [517, 403] on input "Name of Bank" at bounding box center [436, 418] width 302 height 31
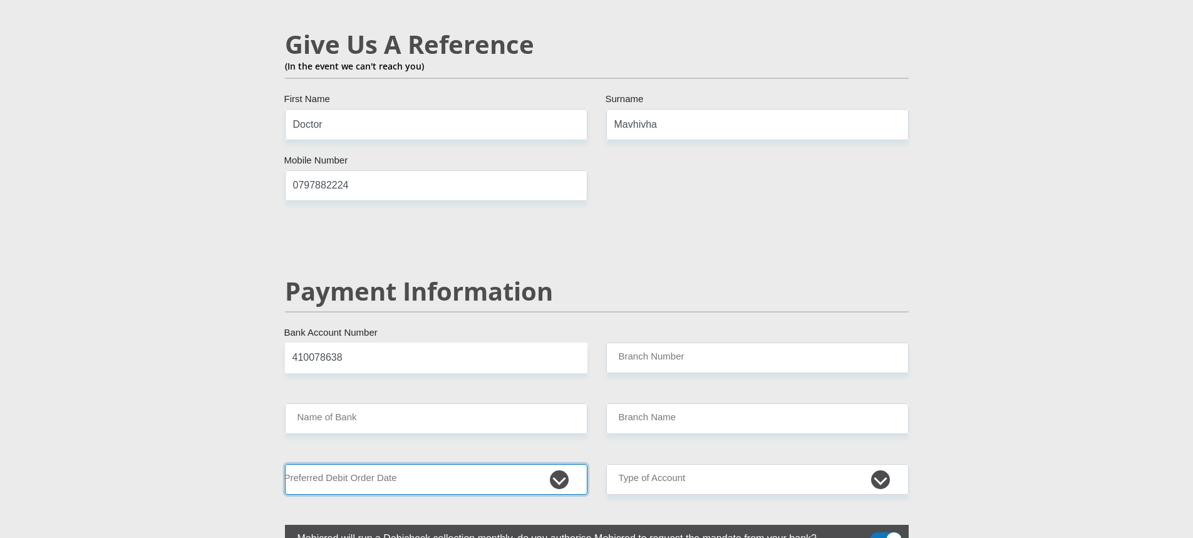
click at [562, 464] on select "1st 2nd 3rd 4th 5th 7th 18th 19th 20th 21st 22nd 23rd 24th 25th 26th 27th 28th …" at bounding box center [436, 479] width 302 height 31
select select "30"
click at [285, 464] on select "1st 2nd 3rd 4th 5th 7th 18th 19th 20th 21st 22nd 23rd 24th 25th 26th 27th 28th …" at bounding box center [436, 479] width 302 height 31
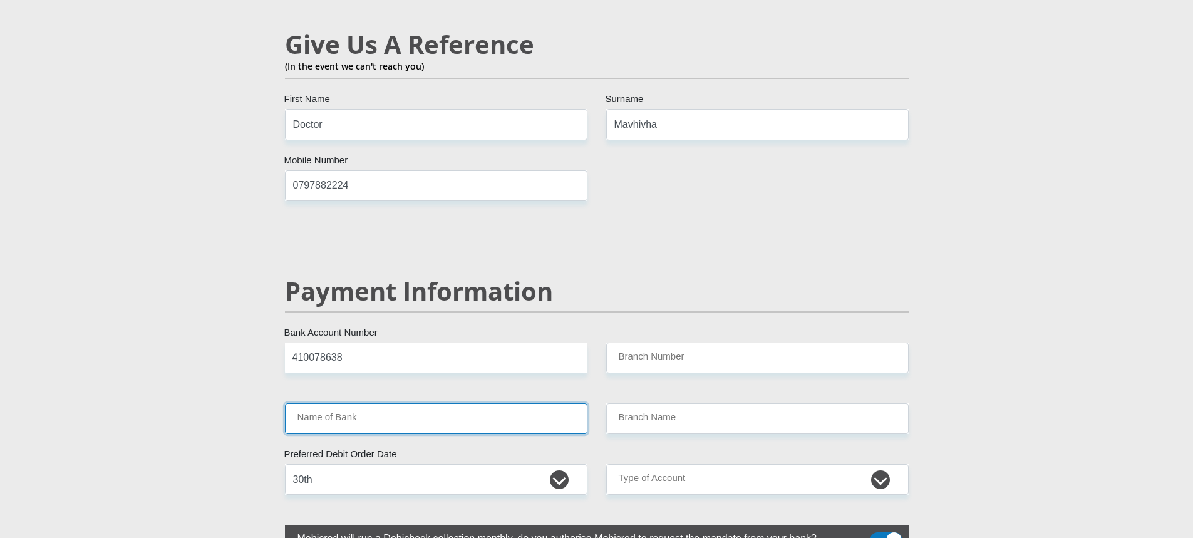
click at [535, 403] on input "Name of Bank" at bounding box center [436, 418] width 302 height 31
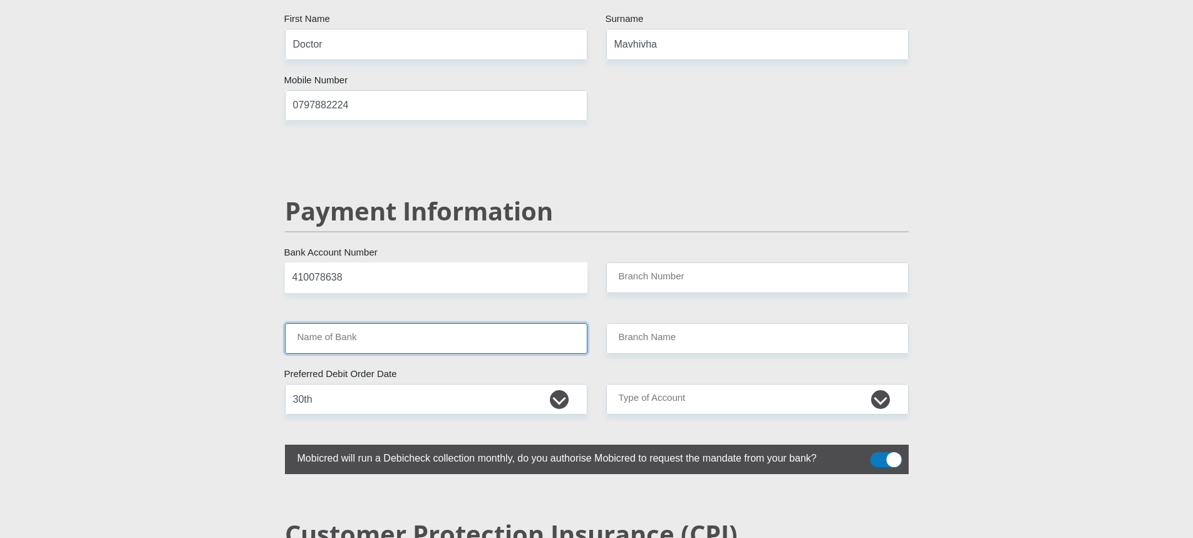
scroll to position [2349, 0]
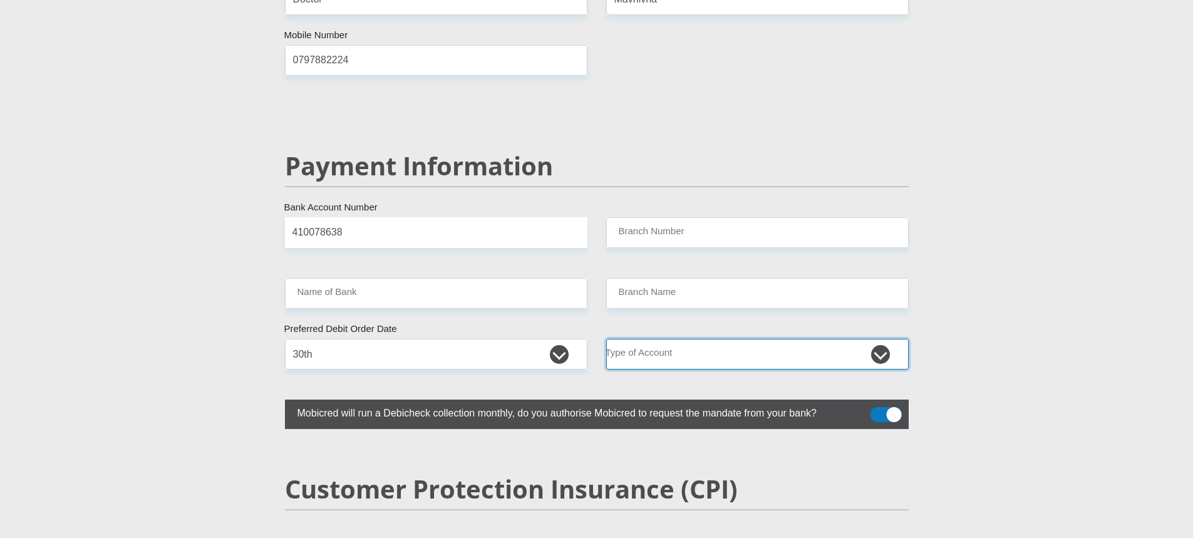
click at [701, 339] on select "Cheque Savings" at bounding box center [757, 354] width 302 height 31
select select "CUR"
click at [606, 339] on select "Cheque Savings" at bounding box center [757, 354] width 302 height 31
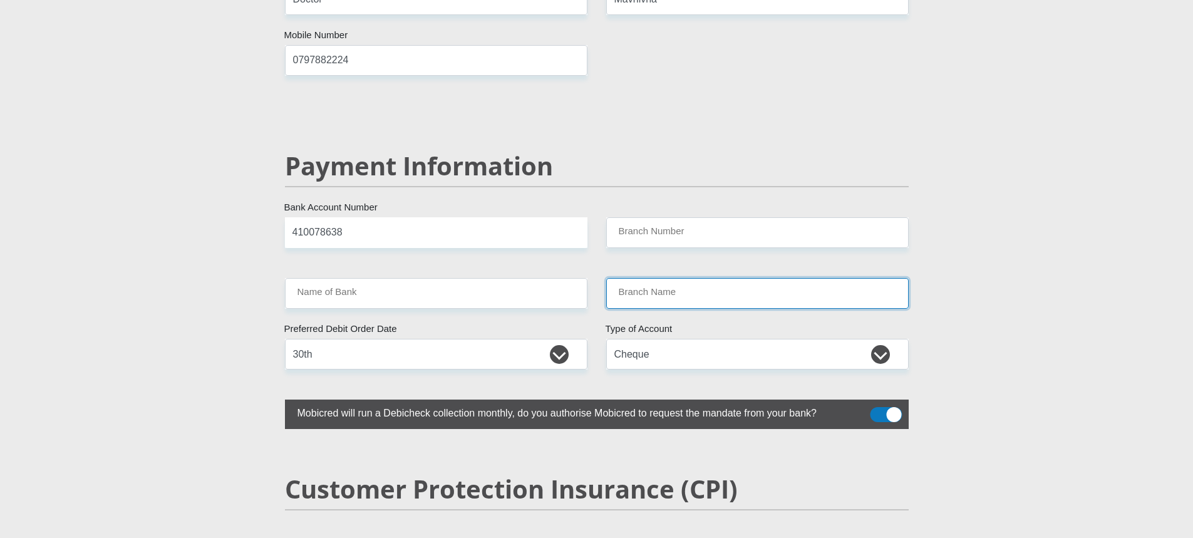
click at [632, 278] on input "Branch Name" at bounding box center [757, 293] width 302 height 31
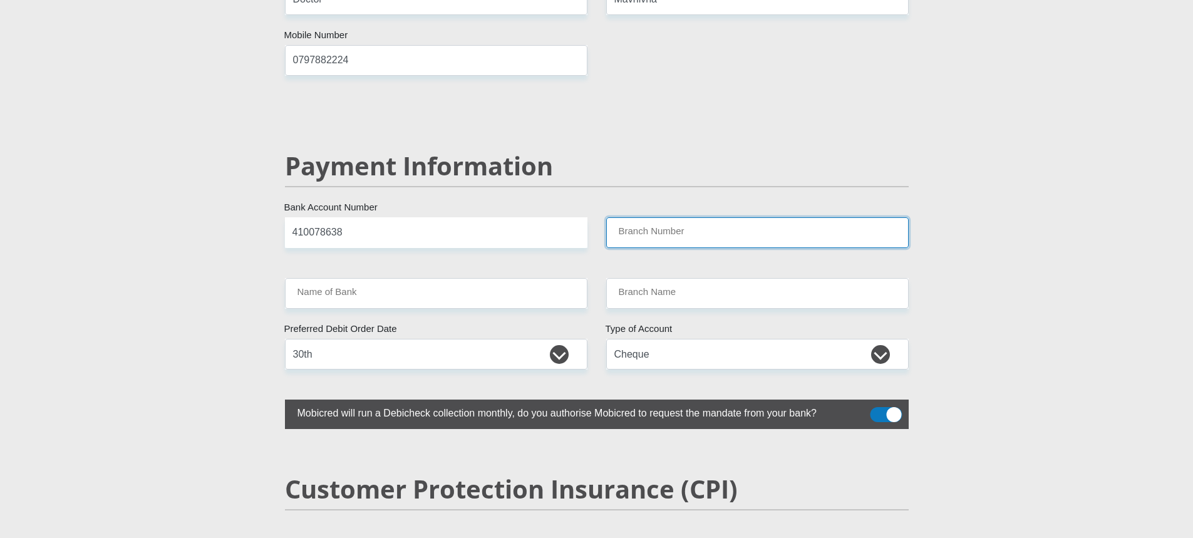
click at [670, 217] on input "Branch Number" at bounding box center [757, 232] width 302 height 31
paste input "051001"
type input "051001"
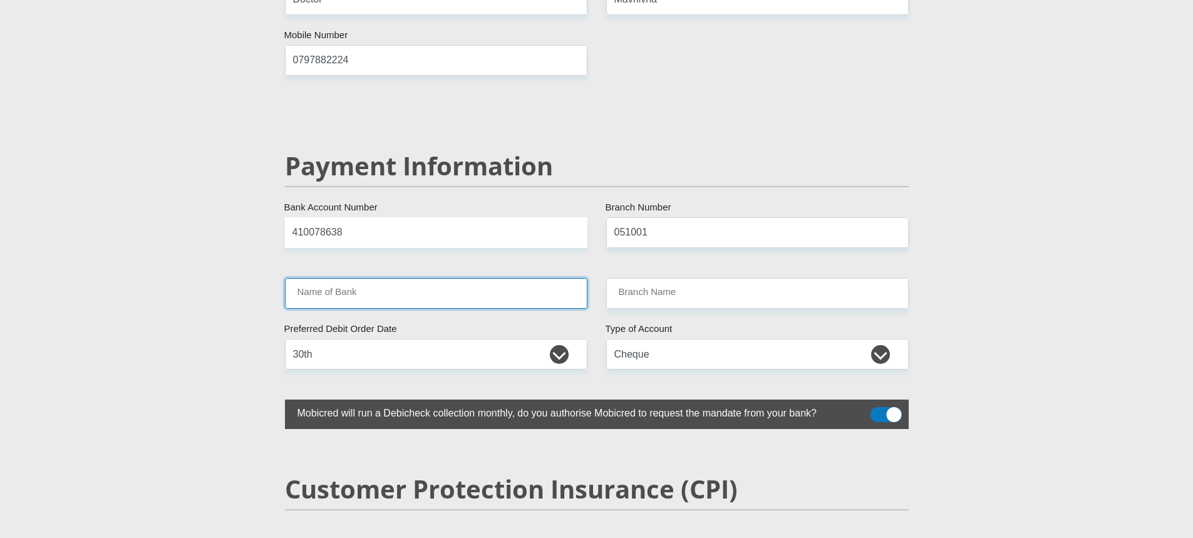
click at [477, 278] on input "Name of Bank" at bounding box center [436, 293] width 302 height 31
type input "STANDARD BANK"
type input "STANDARD BANK SOUTH AFRICA"
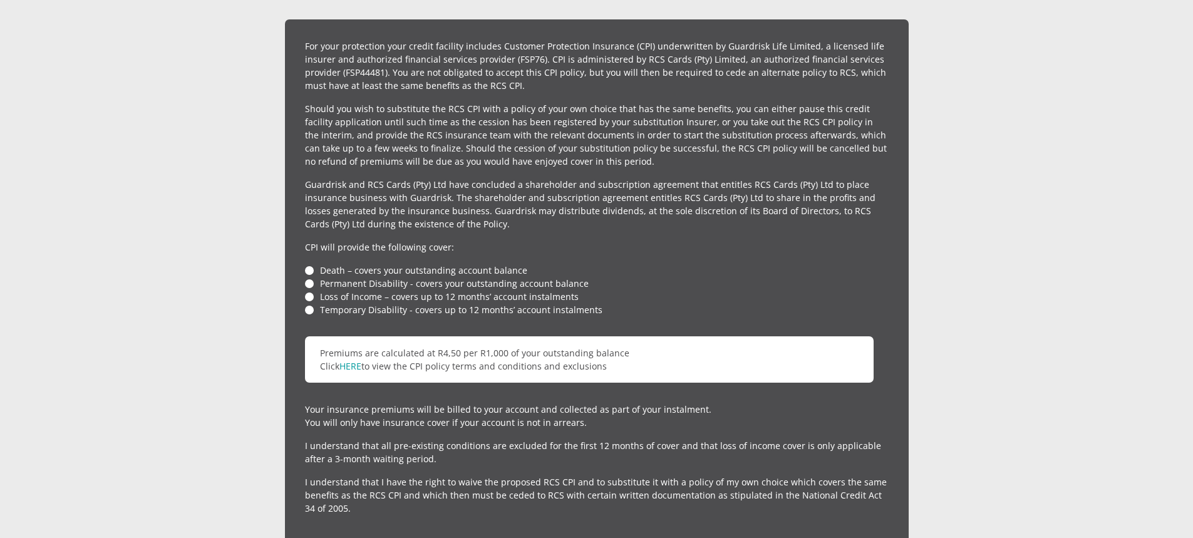
scroll to position [2912, 0]
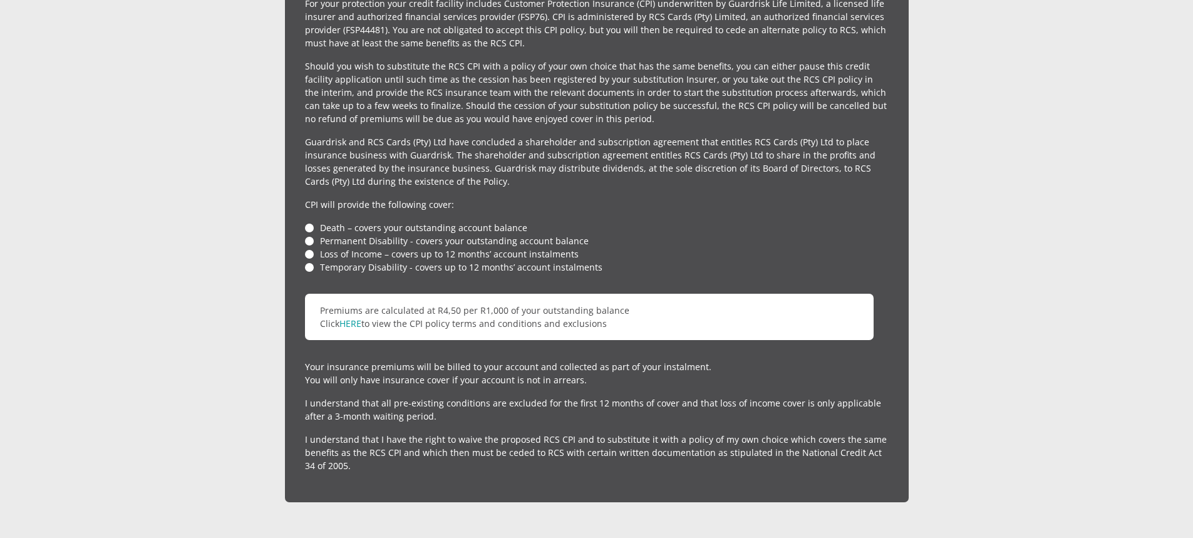
click at [311, 221] on li "Death – covers your outstanding account balance" at bounding box center [597, 227] width 584 height 13
click at [307, 221] on li "Death – covers your outstanding account balance" at bounding box center [597, 227] width 584 height 13
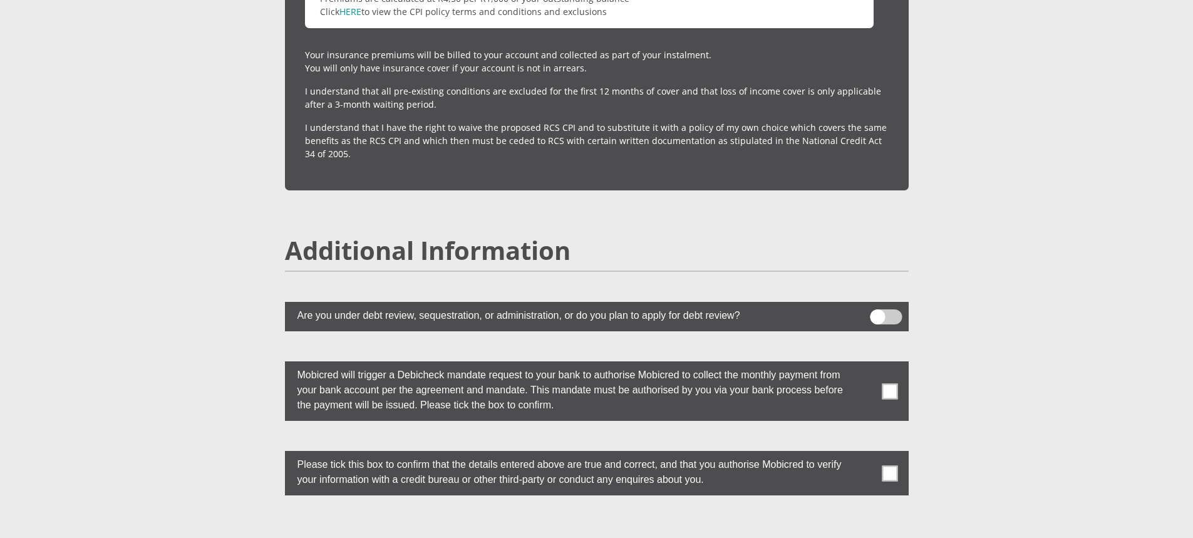
scroll to position [3225, 0]
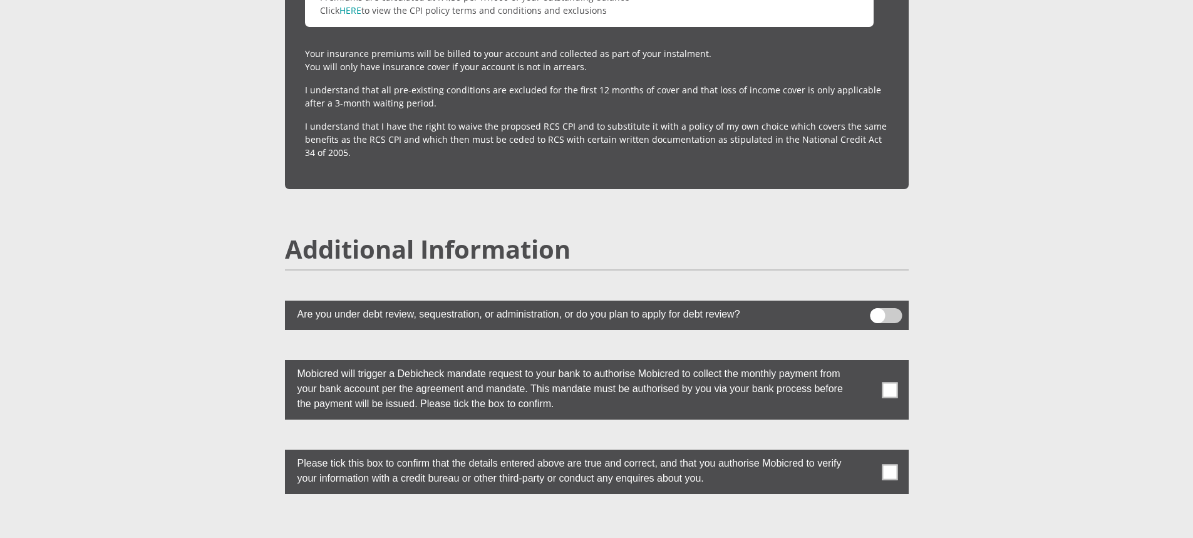
click at [892, 308] on span at bounding box center [886, 315] width 32 height 15
click at [877, 311] on input "checkbox" at bounding box center [877, 311] width 0 height 0
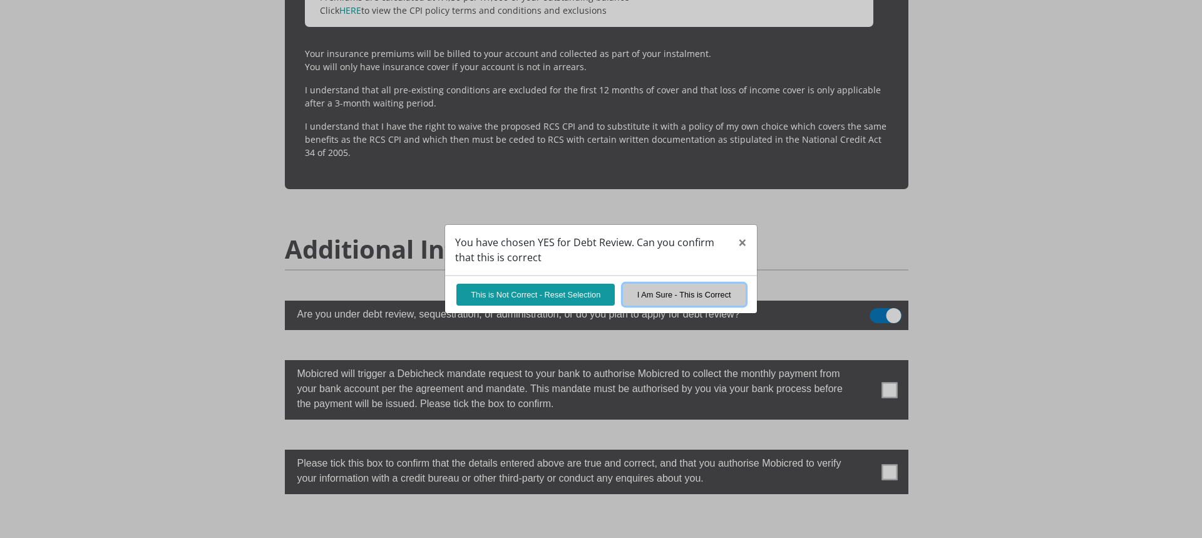
click at [710, 298] on button "I Am Sure - This is Correct" at bounding box center [684, 295] width 123 height 22
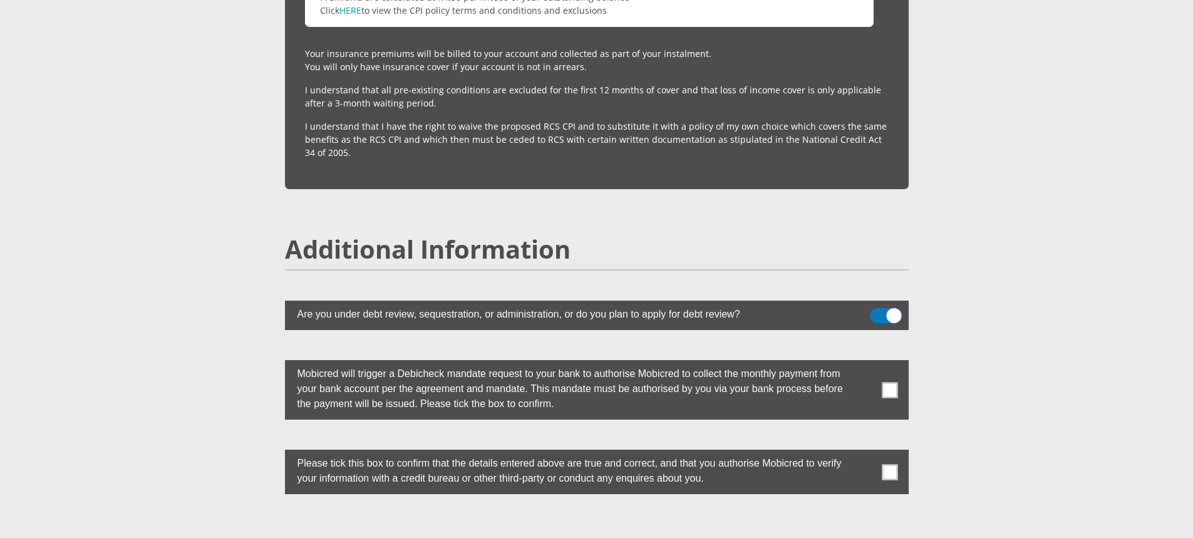
click at [885, 382] on span at bounding box center [890, 390] width 16 height 16
click at [865, 363] on input "checkbox" at bounding box center [865, 363] width 0 height 0
click at [891, 464] on span at bounding box center [890, 472] width 16 height 16
click at [865, 453] on input "checkbox" at bounding box center [865, 453] width 0 height 0
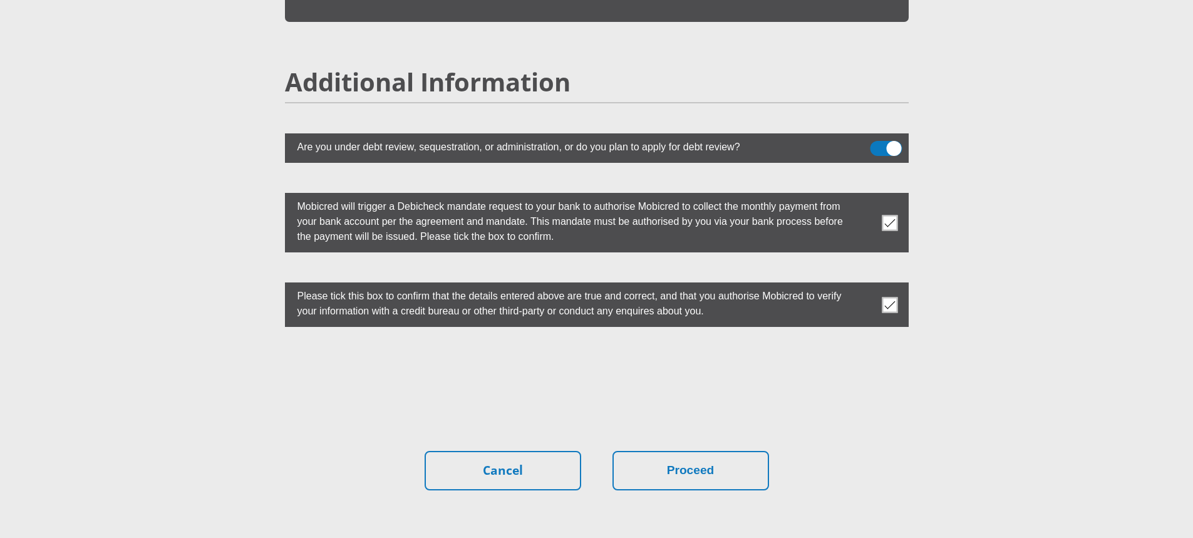
scroll to position [3463, 0]
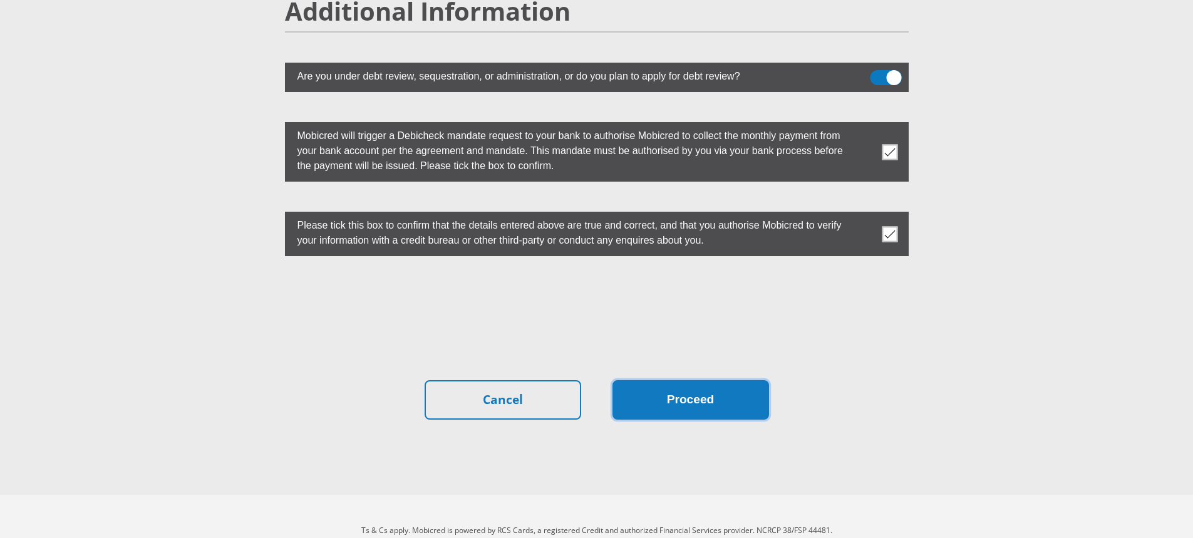
click at [687, 380] on button "Proceed" at bounding box center [690, 399] width 157 height 39
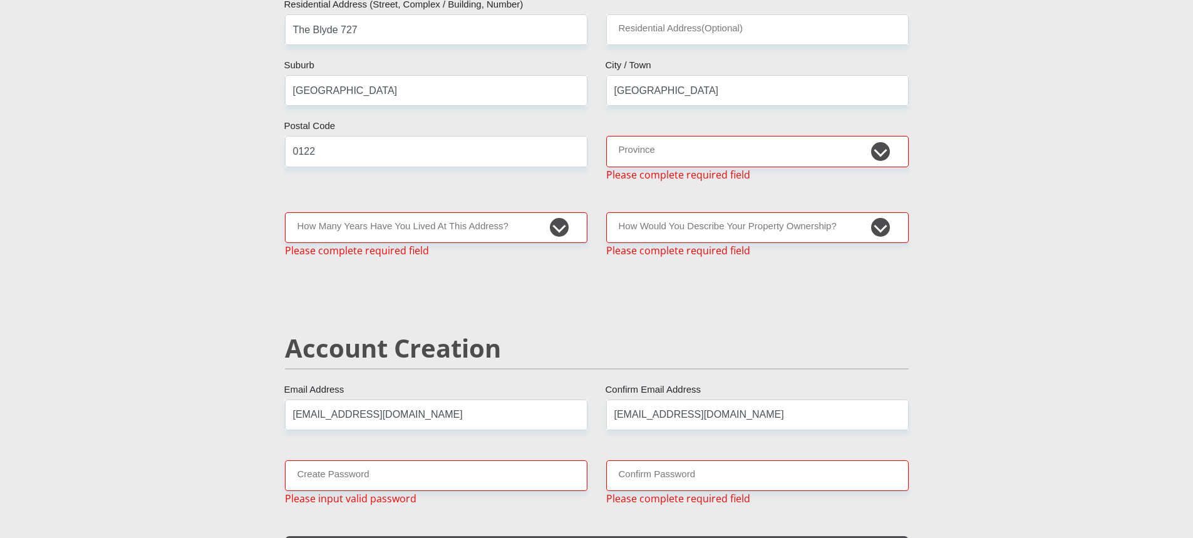
scroll to position [592, 0]
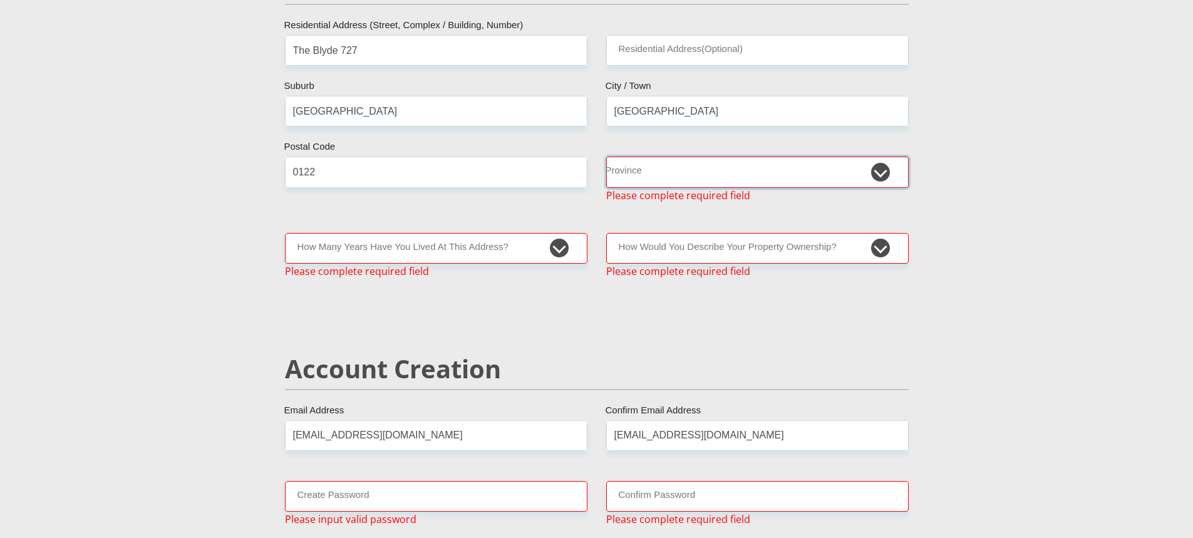
click at [730, 172] on select "Eastern Cape Free State Gauteng KwaZulu-Natal Limpopo Mpumalanga Northern Cape …" at bounding box center [757, 172] width 302 height 31
select select "Gauteng"
click at [606, 157] on select "Eastern Cape Free State Gauteng KwaZulu-Natal Limpopo Mpumalanga Northern Cape …" at bounding box center [757, 172] width 302 height 31
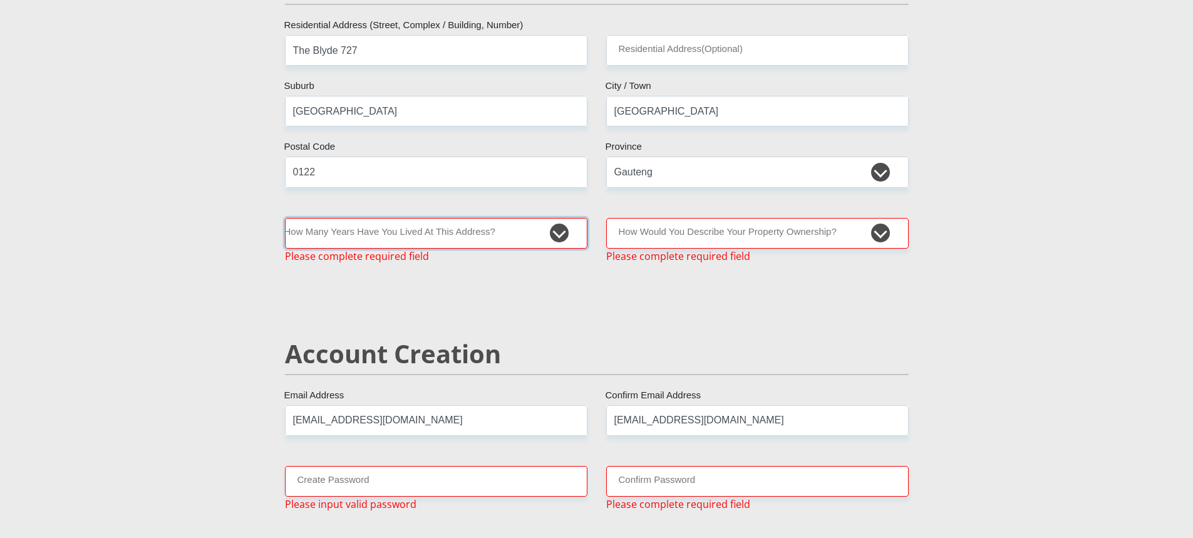
click at [514, 232] on select "less than 1 year 1-3 years 3-5 years 5+ years" at bounding box center [436, 233] width 302 height 31
select select "4"
click at [285, 218] on select "less than 1 year 1-3 years 3-5 years 5+ years" at bounding box center [436, 233] width 302 height 31
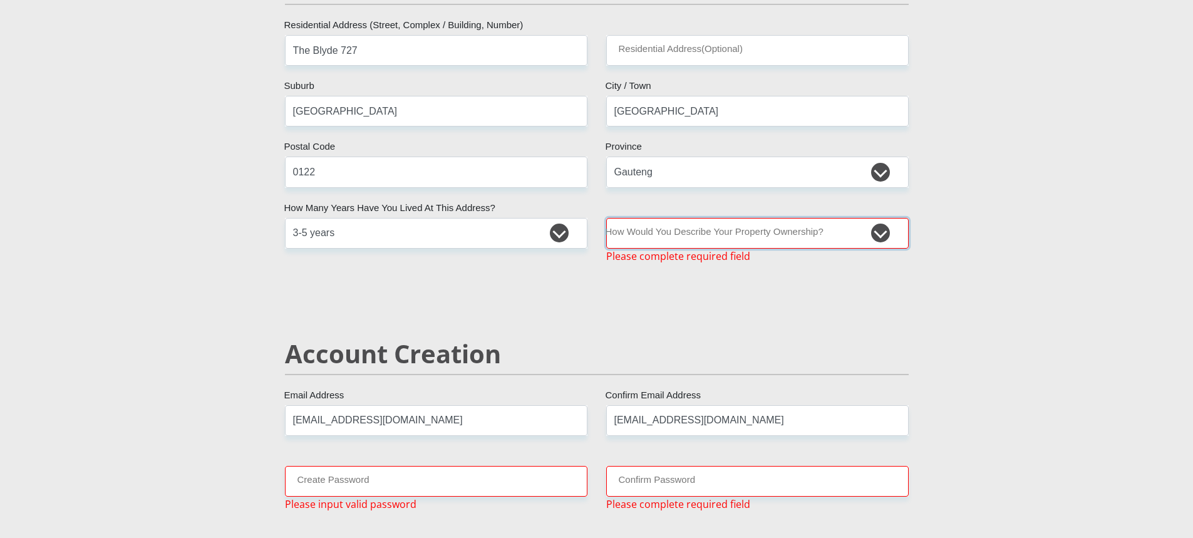
click at [719, 233] on select "Owned Rented Family Owned Company Dwelling" at bounding box center [757, 233] width 302 height 31
select select "Owned"
click at [606, 218] on select "Owned Rented Family Owned Company Dwelling" at bounding box center [757, 233] width 302 height 31
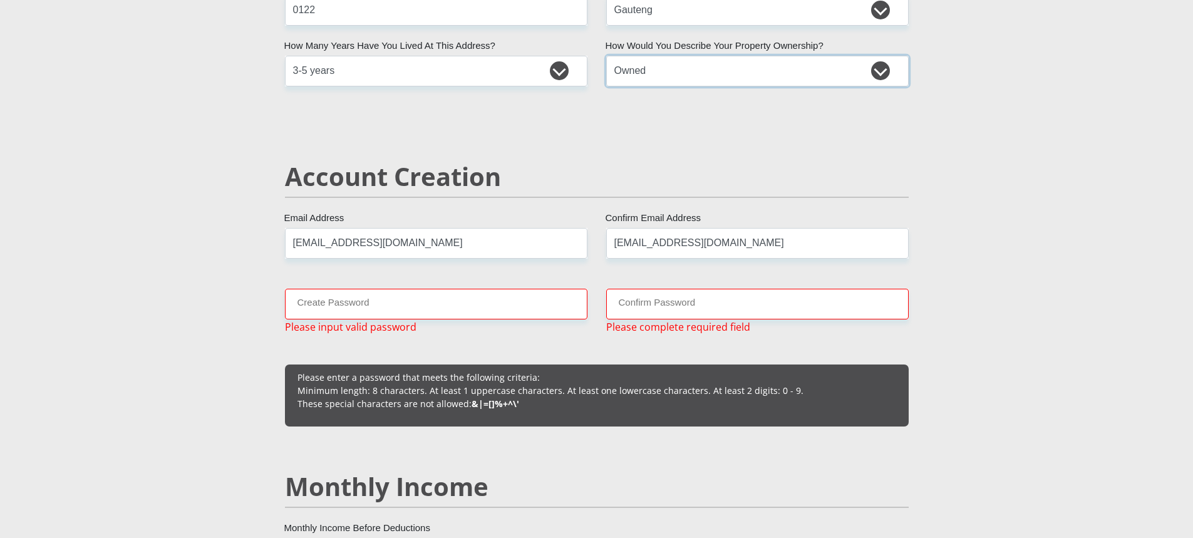
scroll to position [780, 0]
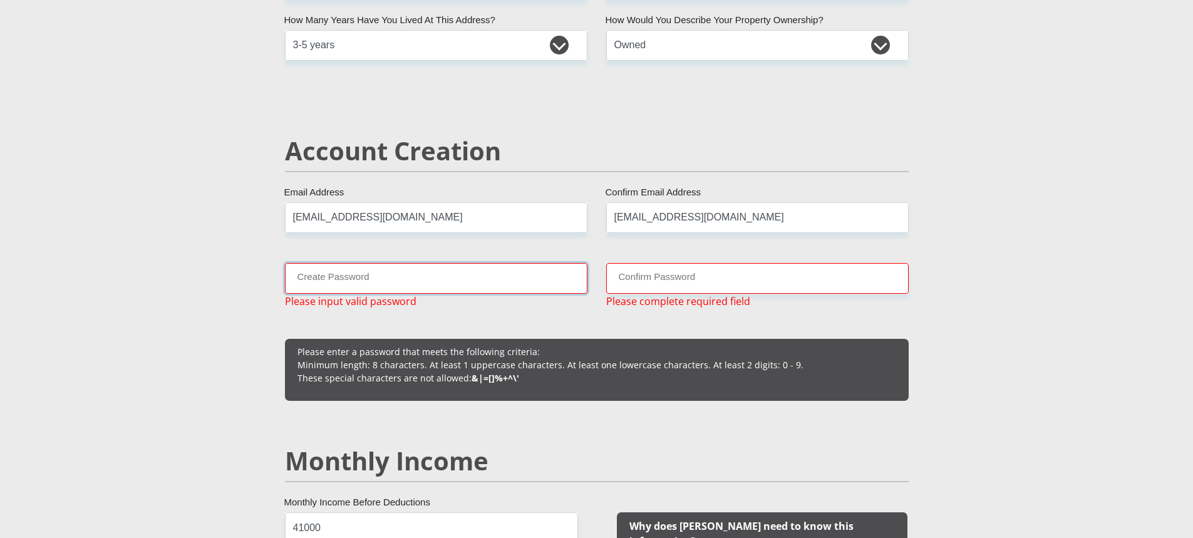
click at [355, 276] on input "Create Password" at bounding box center [436, 278] width 302 height 31
click at [767, 275] on input "Confirm Password" at bounding box center [757, 278] width 302 height 31
click at [750, 270] on input "Confirm Password" at bounding box center [757, 278] width 302 height 31
click at [371, 279] on input "7Vhutali" at bounding box center [436, 278] width 302 height 31
type input "7Vhutali123"
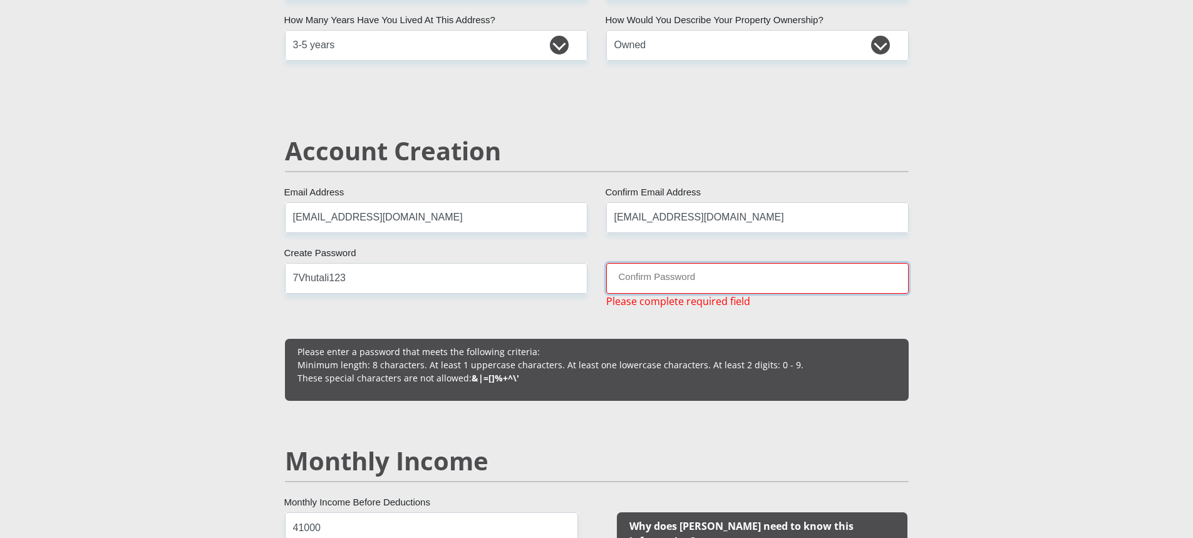
click at [647, 279] on input "Confirm Password" at bounding box center [757, 278] width 302 height 31
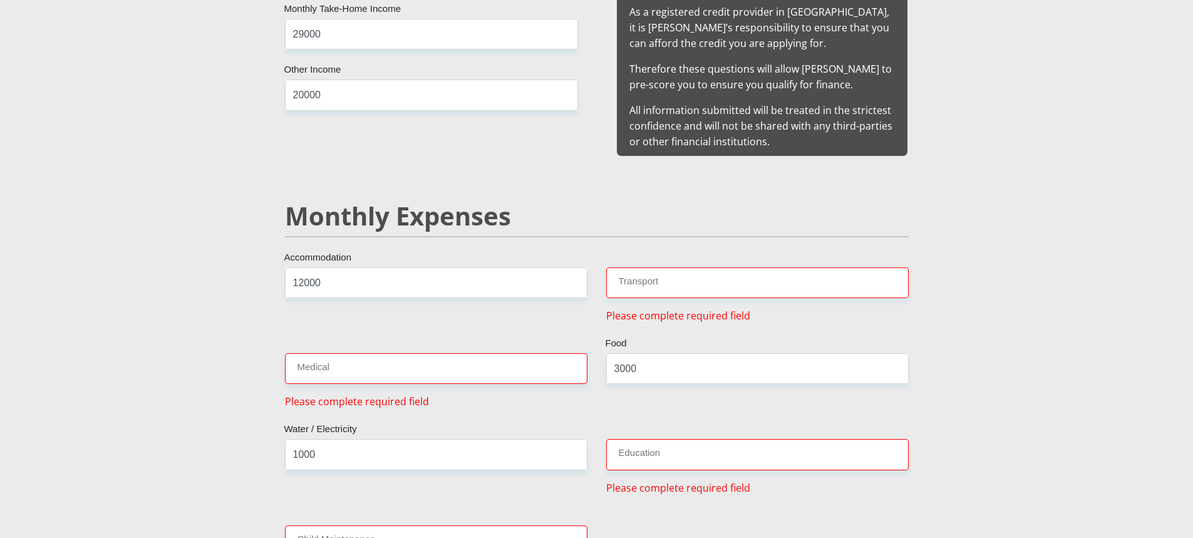
scroll to position [1344, 0]
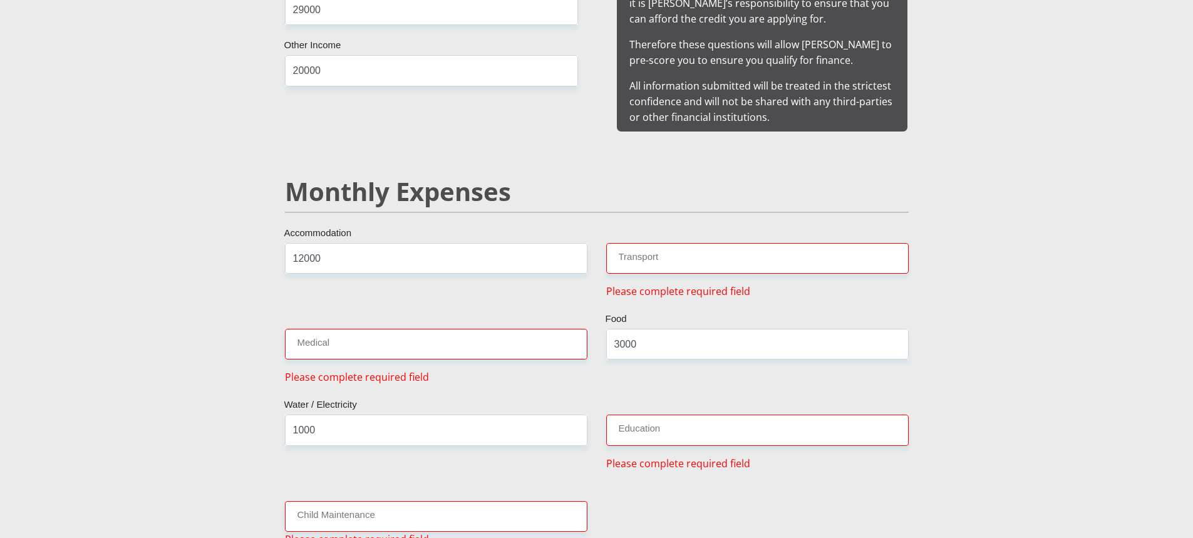
type input "7Vhutali123"
click at [671, 243] on input "Transport" at bounding box center [757, 258] width 302 height 31
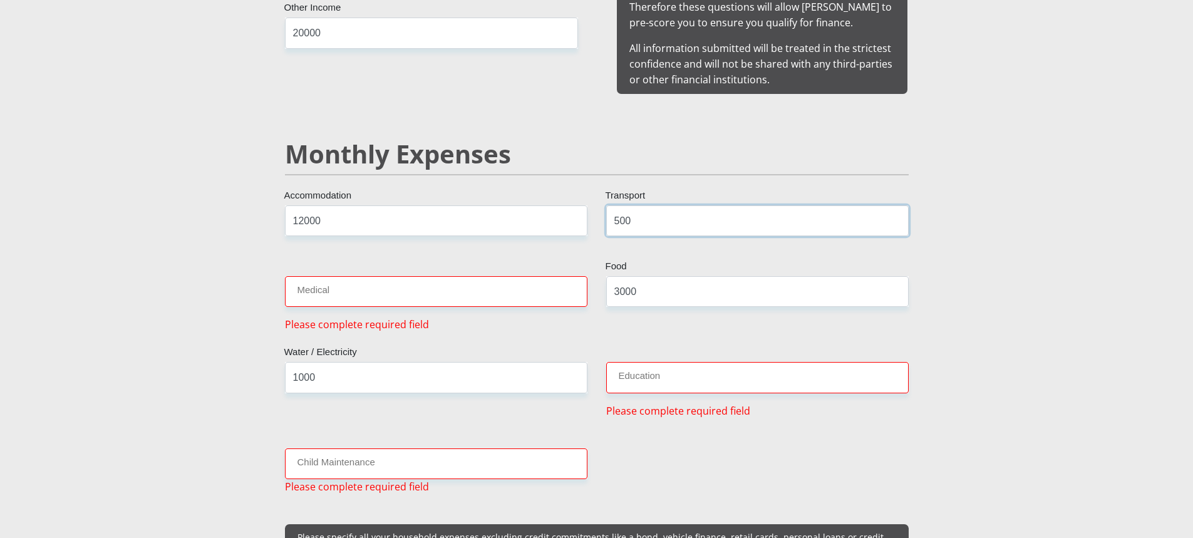
type input "500"
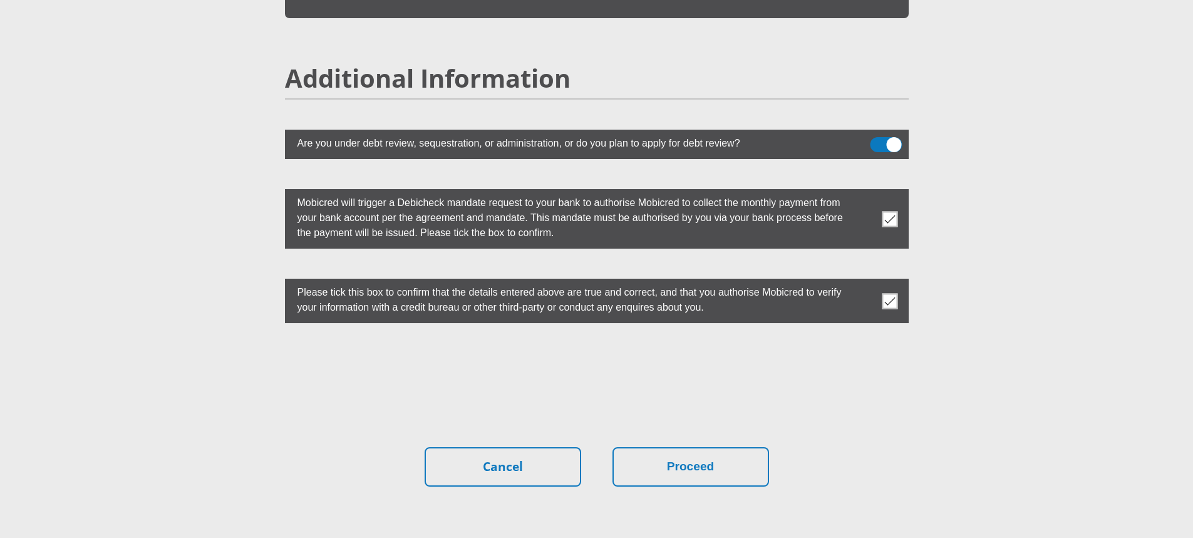
scroll to position [3493, 0]
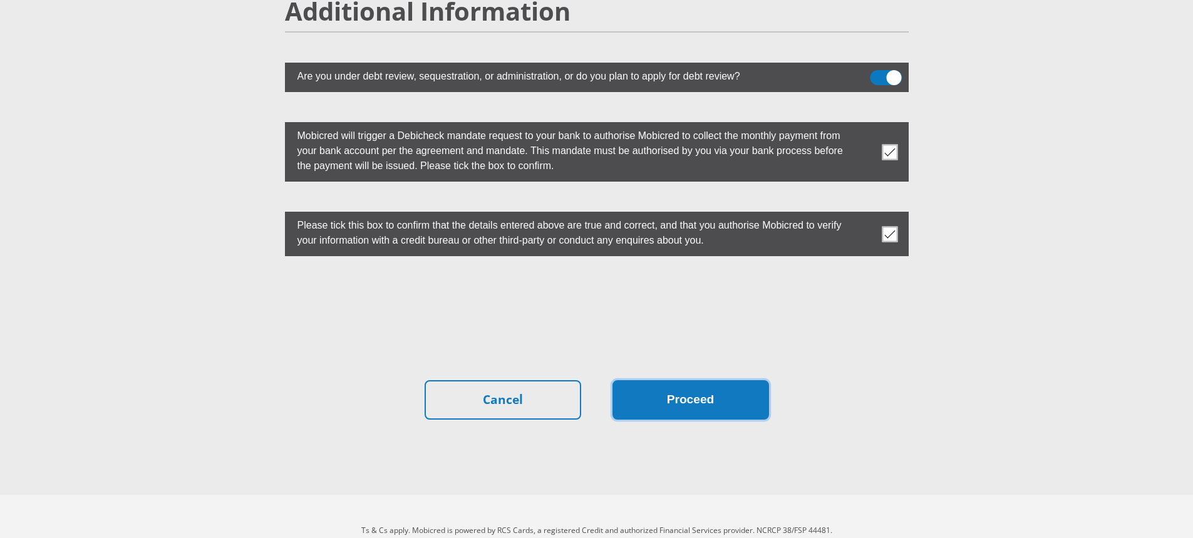
click at [701, 380] on button "Proceed" at bounding box center [690, 399] width 157 height 39
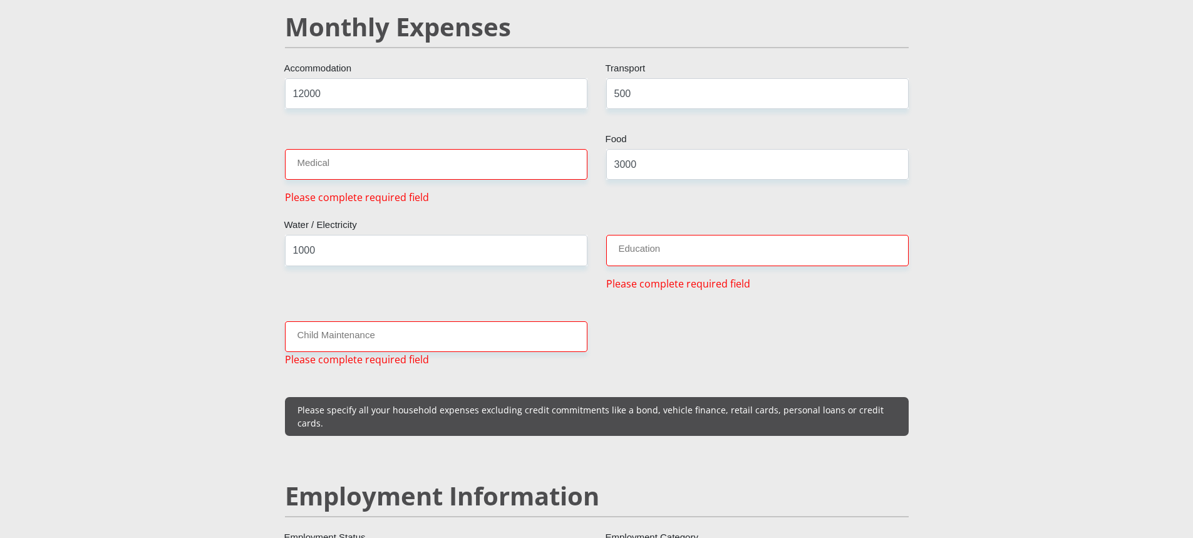
scroll to position [1495, 0]
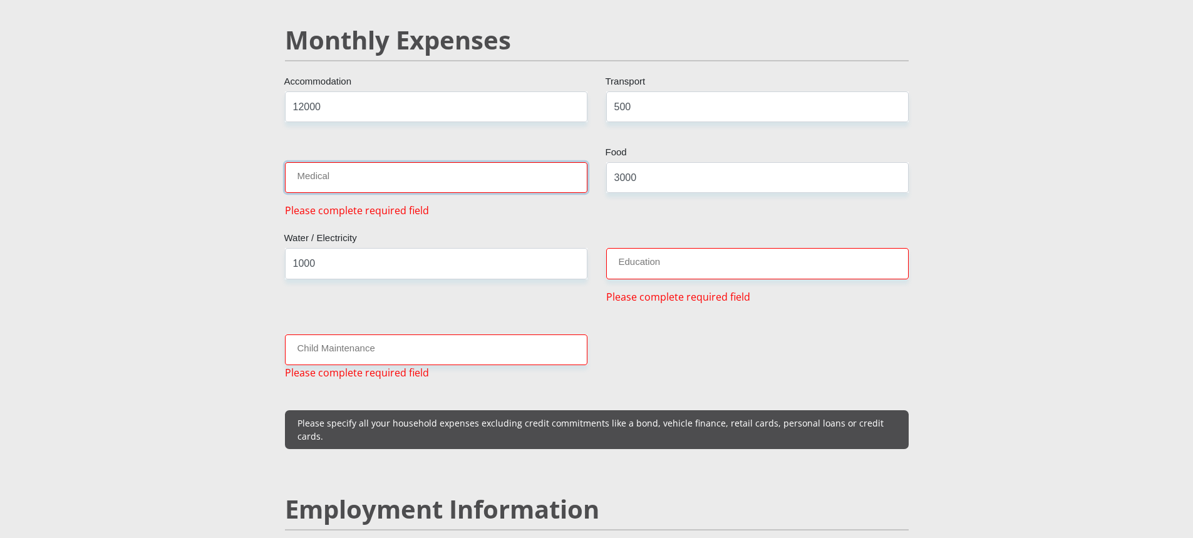
click at [482, 170] on input "Medical" at bounding box center [436, 177] width 302 height 31
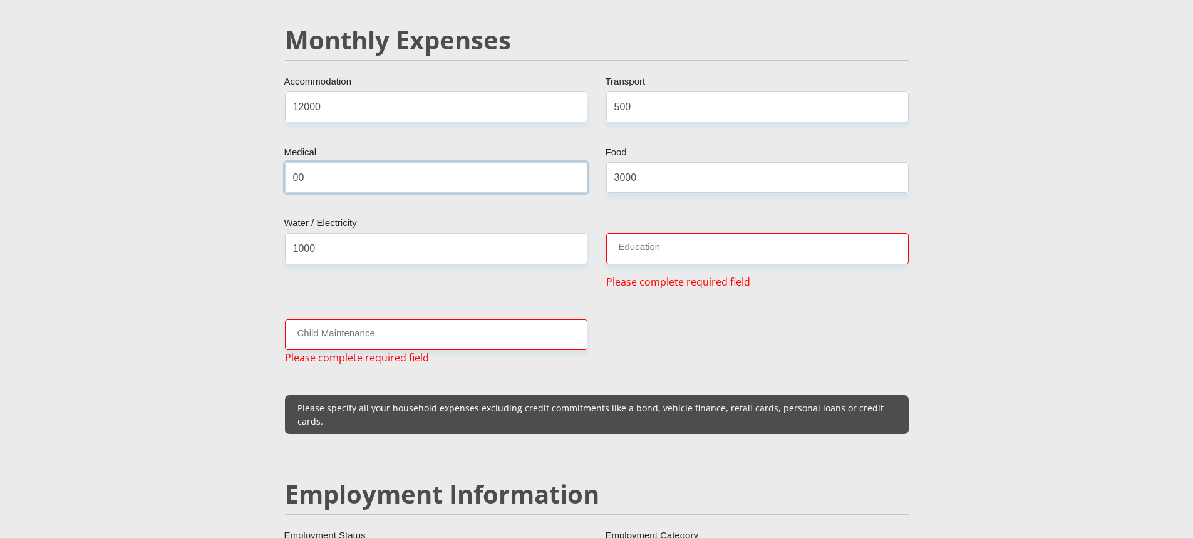
type input "00"
click at [635, 233] on input "Education" at bounding box center [757, 248] width 302 height 31
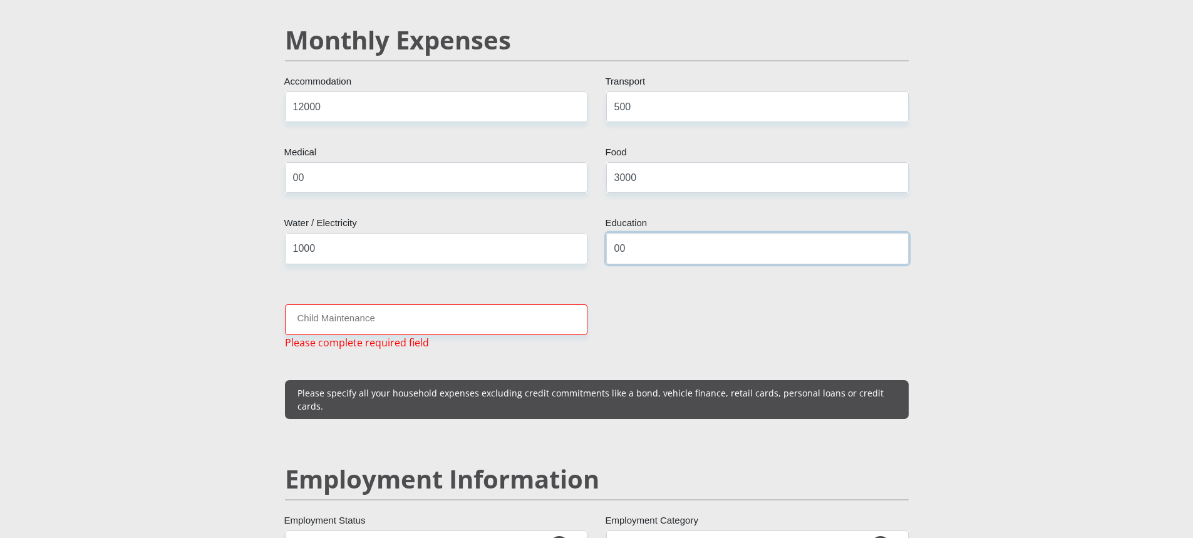
type input "00"
click at [317, 304] on input "Child Maintenance" at bounding box center [436, 319] width 302 height 31
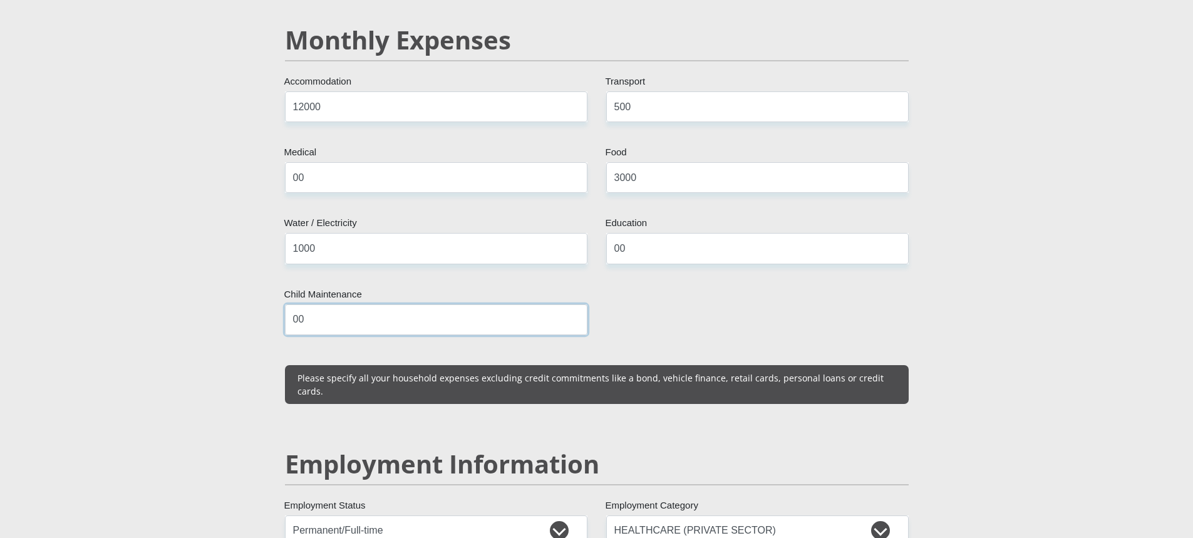
type input "00"
click at [1037, 394] on section "Personal Details Mr Ms Mrs Dr Other Title Doctor First Name Mavhivha Surname 88…" at bounding box center [596, 511] width 1193 height 3873
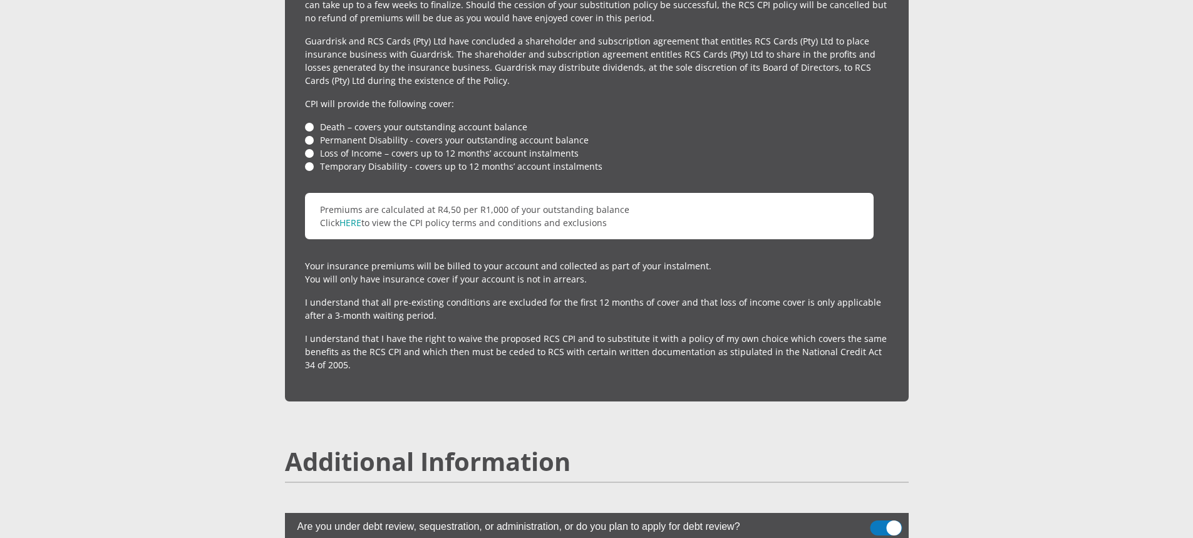
scroll to position [3373, 0]
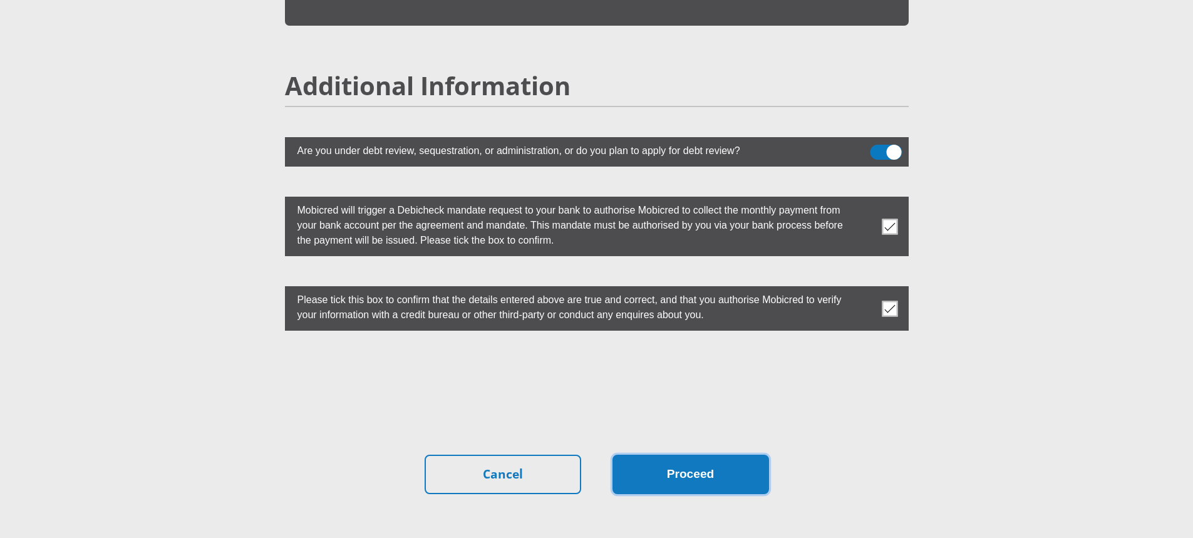
click at [689, 455] on button "Proceed" at bounding box center [690, 474] width 157 height 39
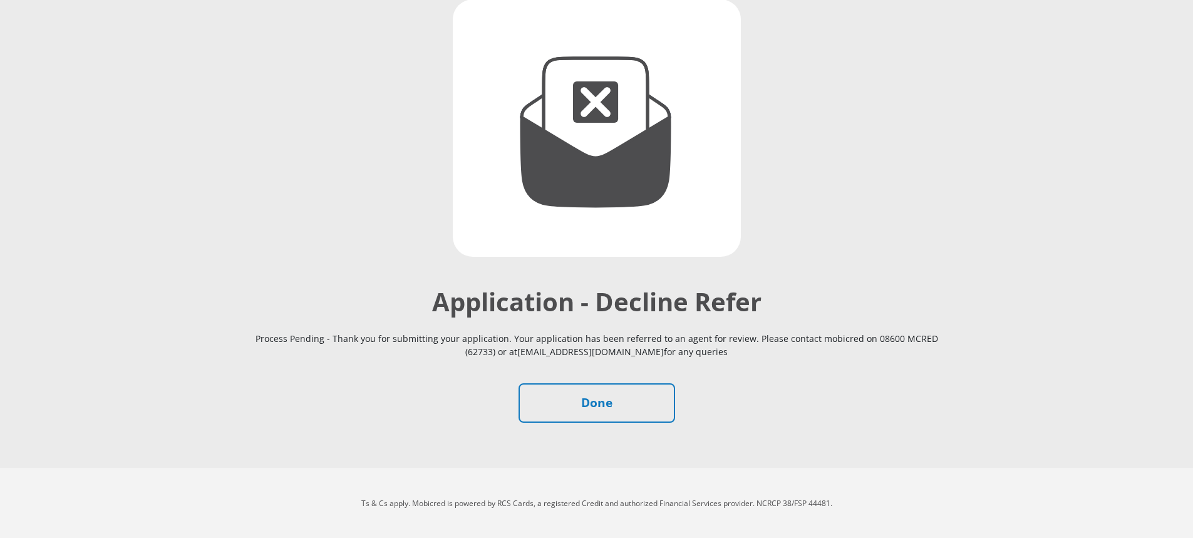
scroll to position [147, 0]
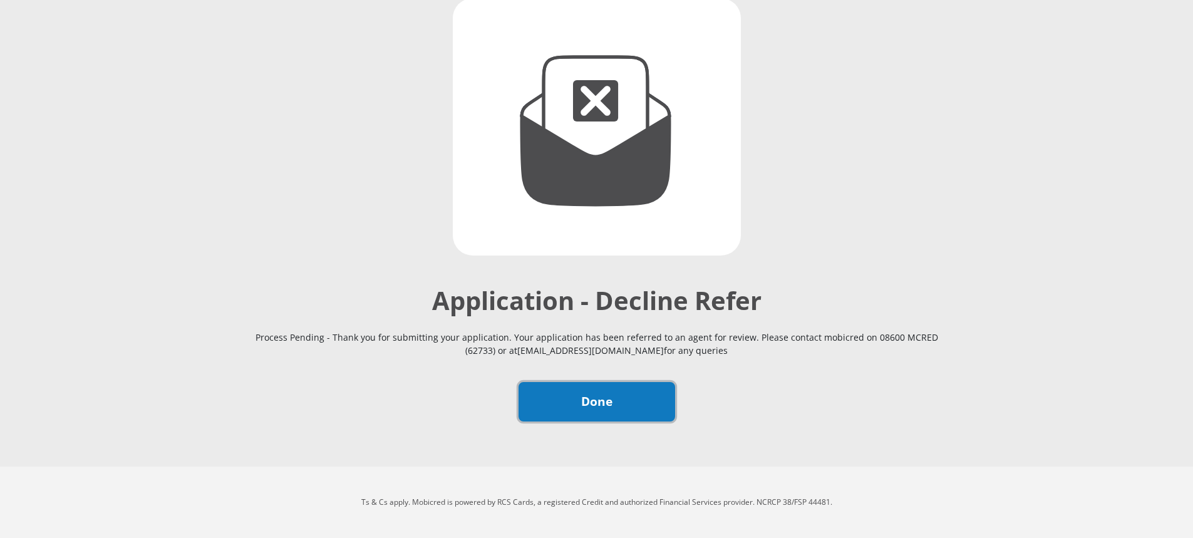
click at [637, 393] on link "Done" at bounding box center [596, 401] width 157 height 39
